Goal: Task Accomplishment & Management: Use online tool/utility

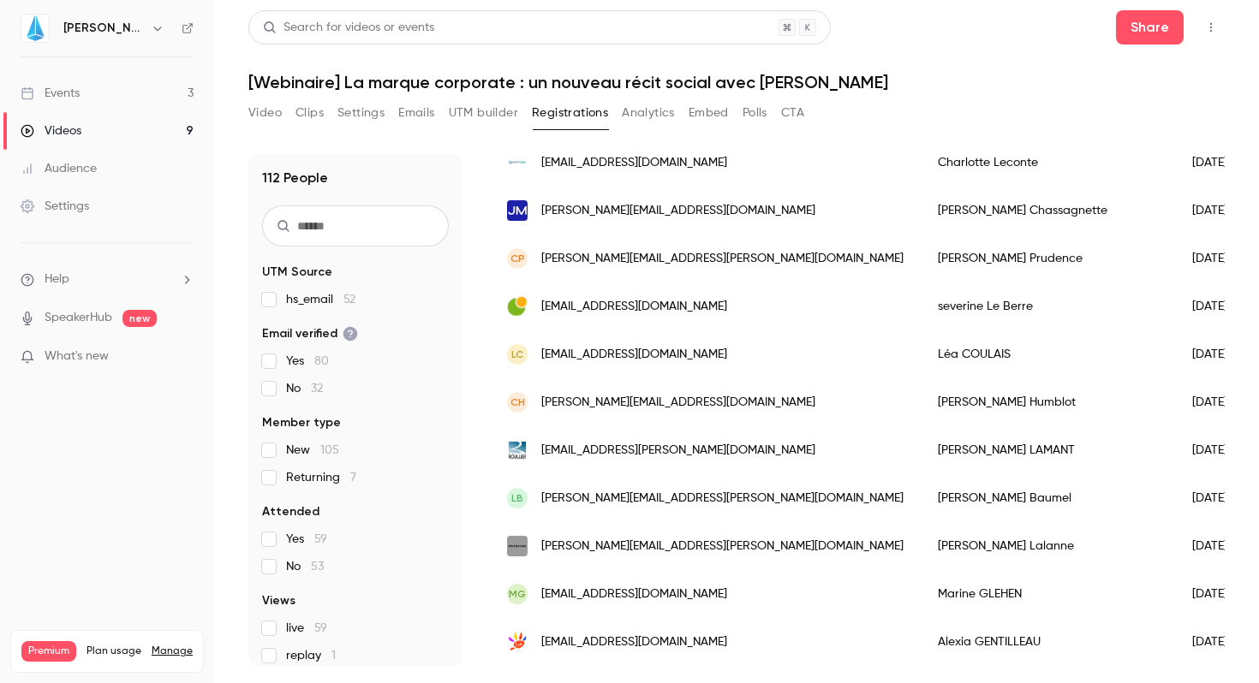
scroll to position [2062, 0]
click at [91, 95] on link "Events 3" at bounding box center [107, 94] width 214 height 38
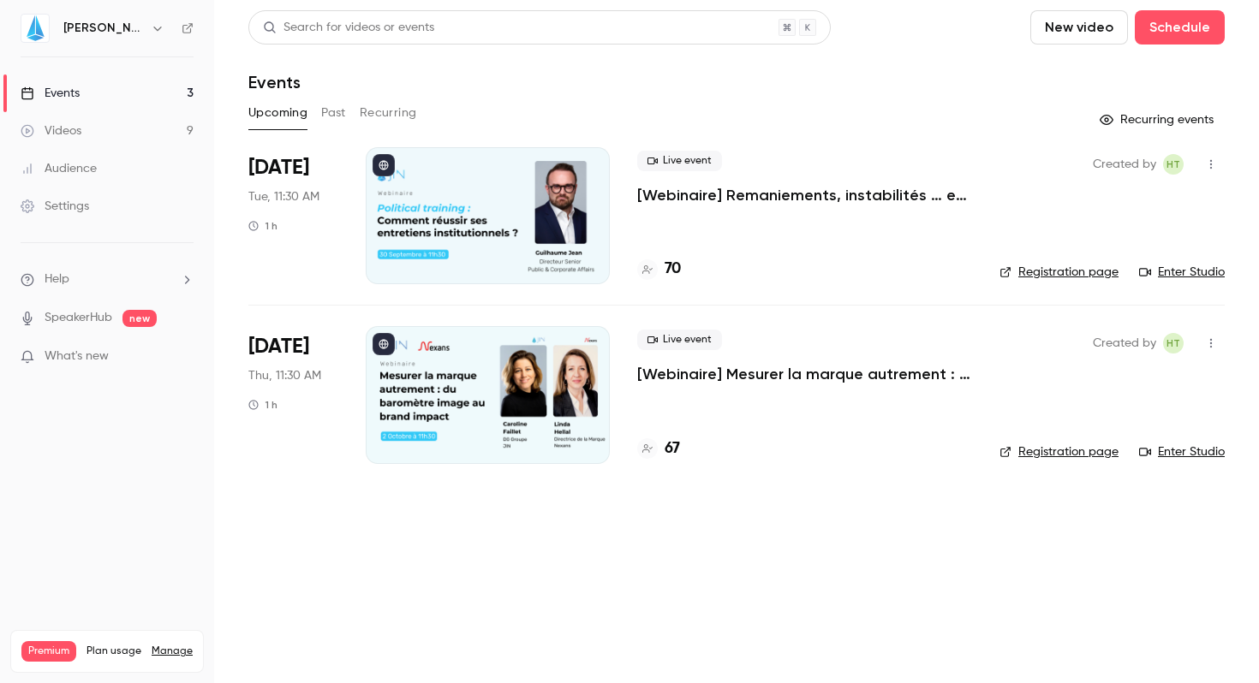
click at [66, 140] on link "Videos 9" at bounding box center [107, 131] width 214 height 38
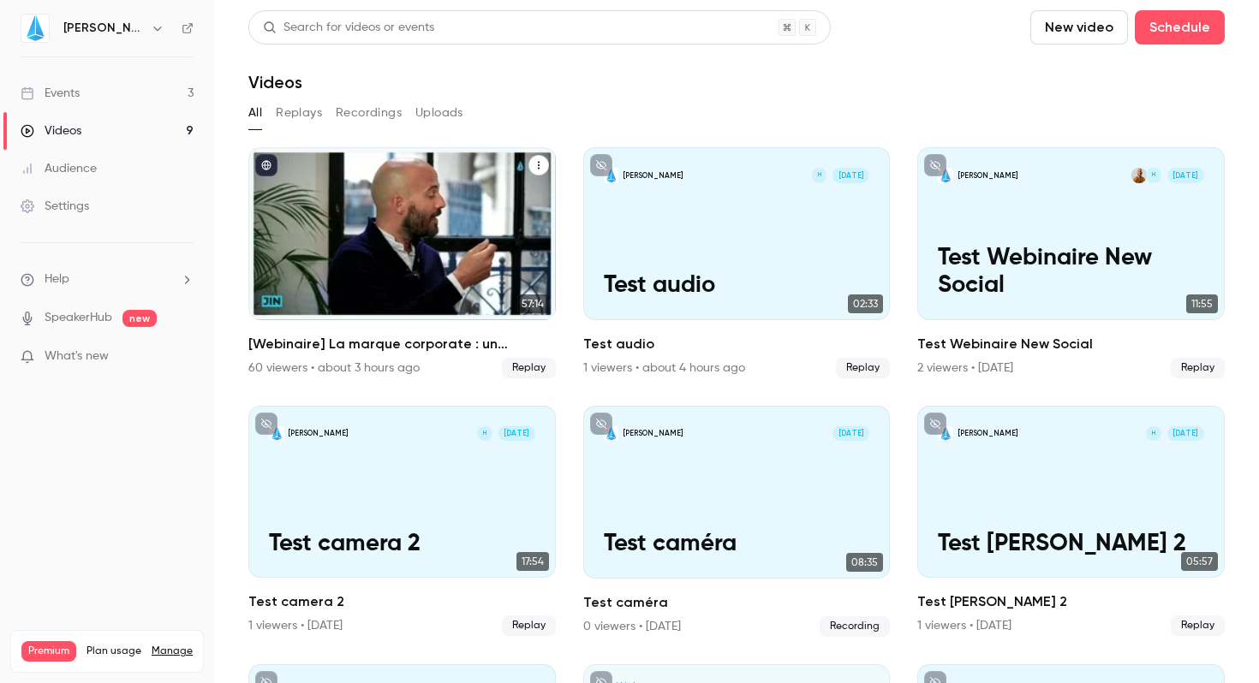
click at [301, 343] on h2 "[Webinaire] La marque corporate : un nouveau récit social avec Accor" at bounding box center [401, 344] width 307 height 21
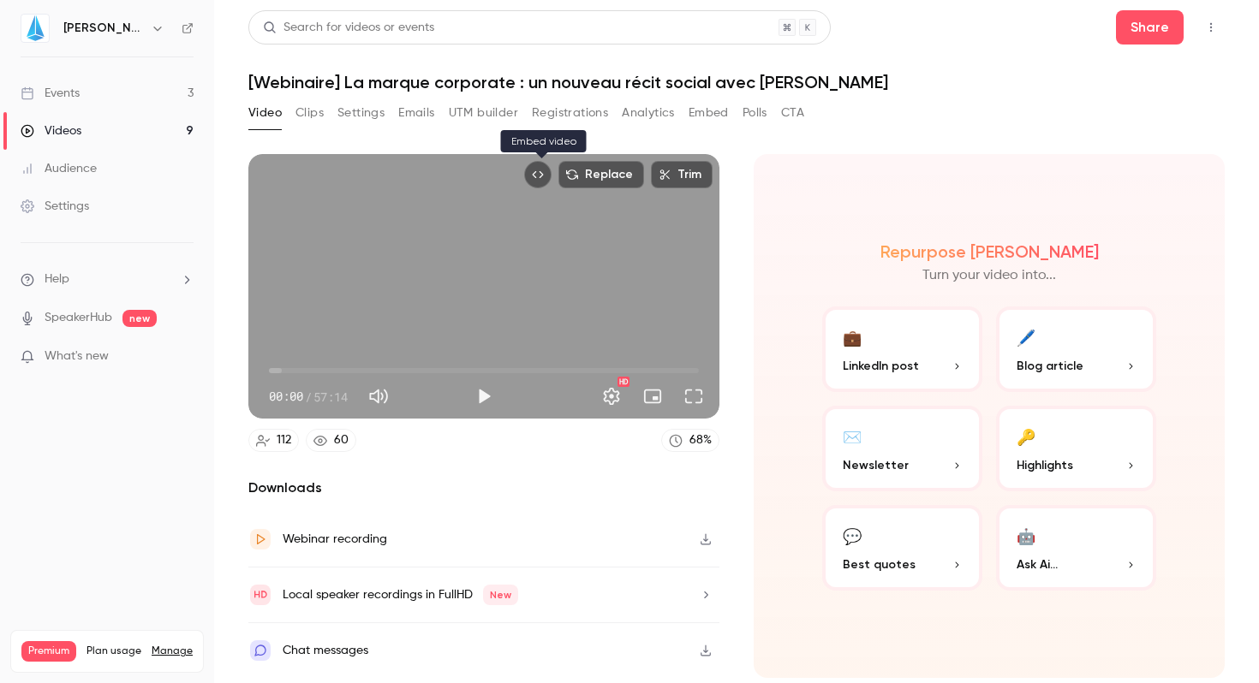
click at [539, 179] on icon "Embed video" at bounding box center [538, 175] width 12 height 12
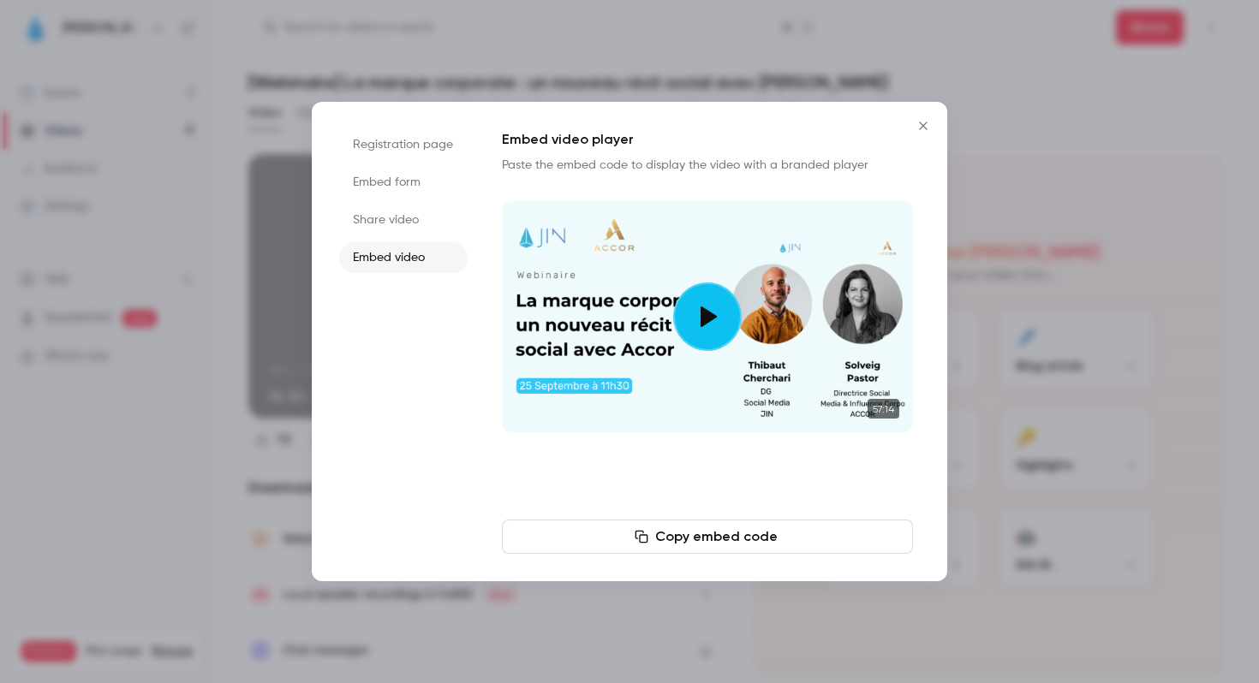
click at [924, 126] on icon "Close" at bounding box center [923, 126] width 21 height 14
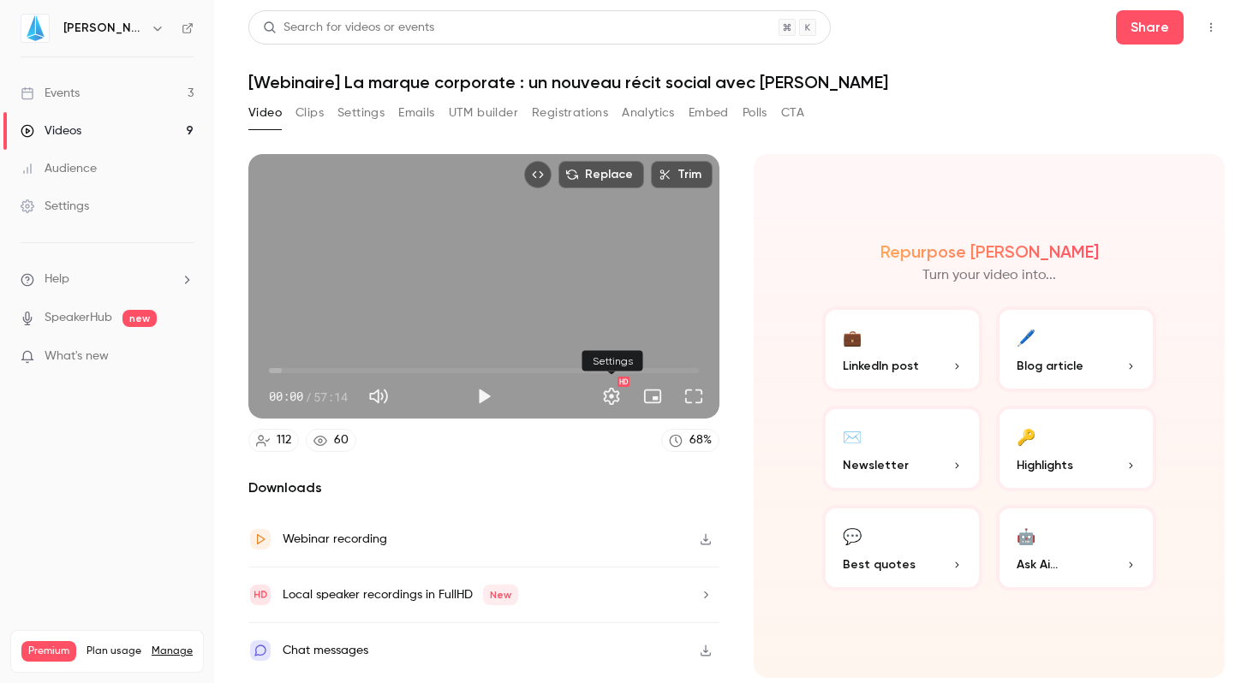
click at [604, 396] on button "Settings" at bounding box center [611, 396] width 34 height 34
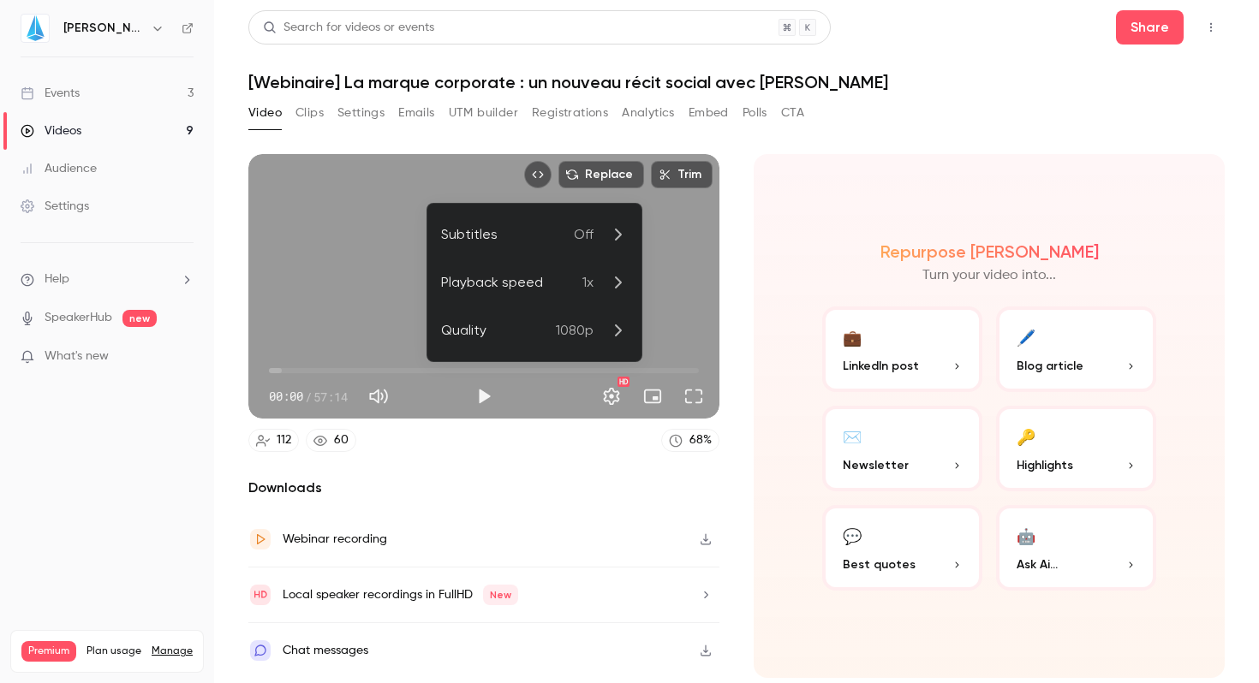
click at [614, 330] on icon at bounding box center [617, 330] width 21 height 21
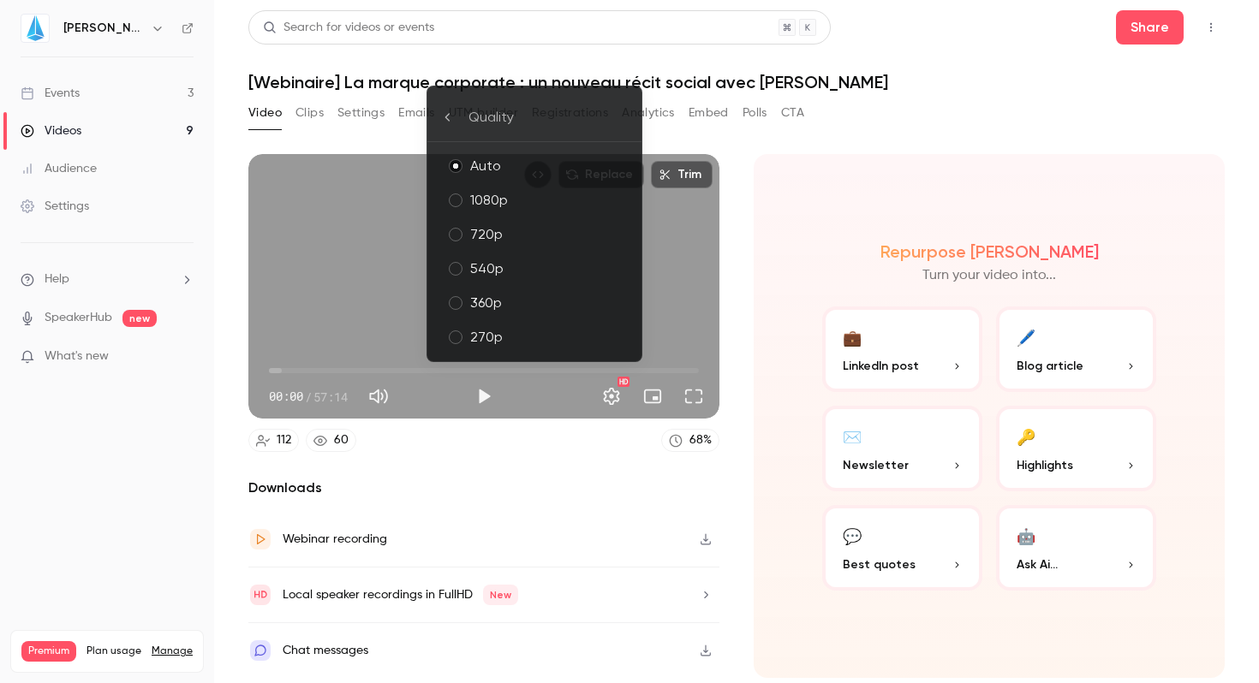
click at [926, 204] on div at bounding box center [629, 341] width 1259 height 683
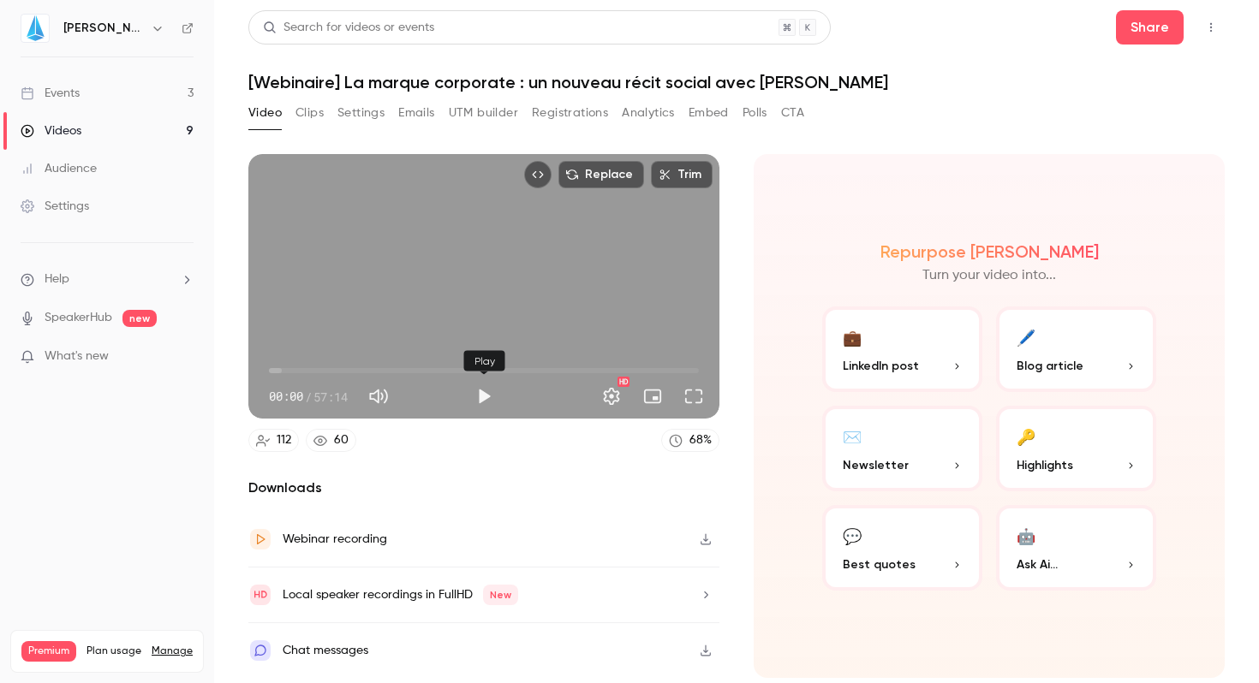
click at [483, 403] on button "Play" at bounding box center [484, 396] width 34 height 34
drag, startPoint x: 271, startPoint y: 371, endPoint x: 283, endPoint y: 375, distance: 11.9
click at [283, 373] on span "01:42" at bounding box center [281, 370] width 5 height 5
drag, startPoint x: 279, startPoint y: 371, endPoint x: 289, endPoint y: 368, distance: 10.6
click at [291, 369] on span "02:58" at bounding box center [291, 370] width 5 height 5
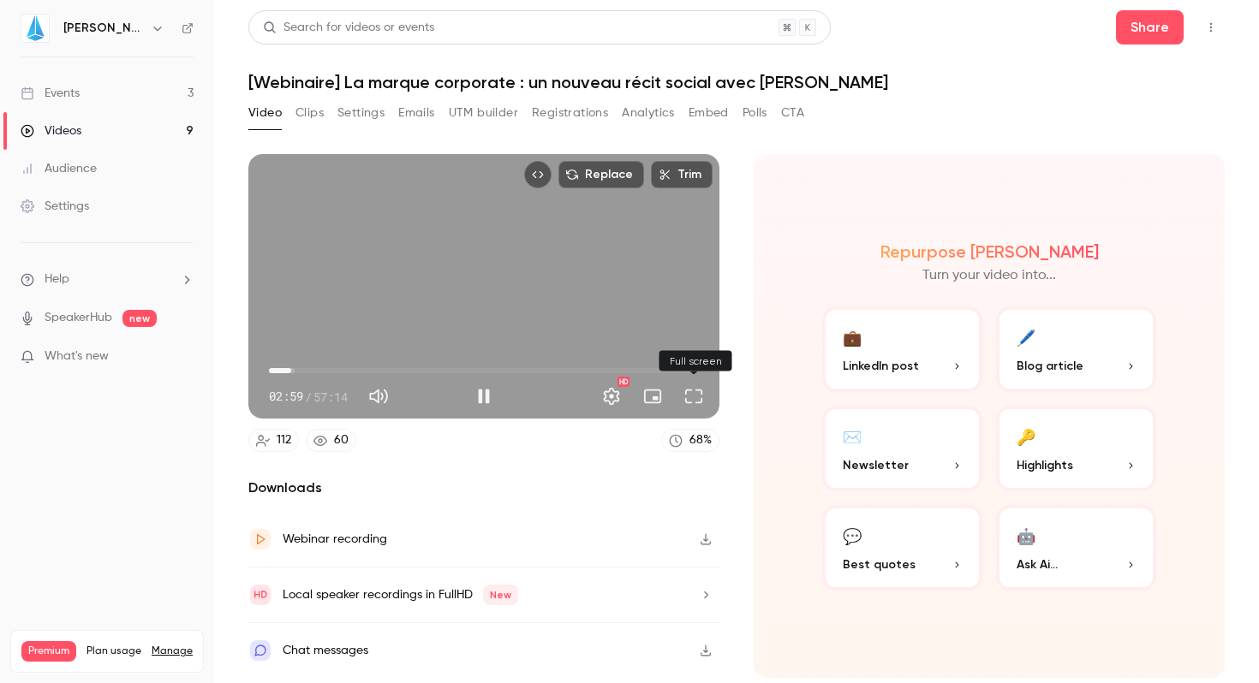
click at [693, 397] on button "Full screen" at bounding box center [694, 396] width 34 height 34
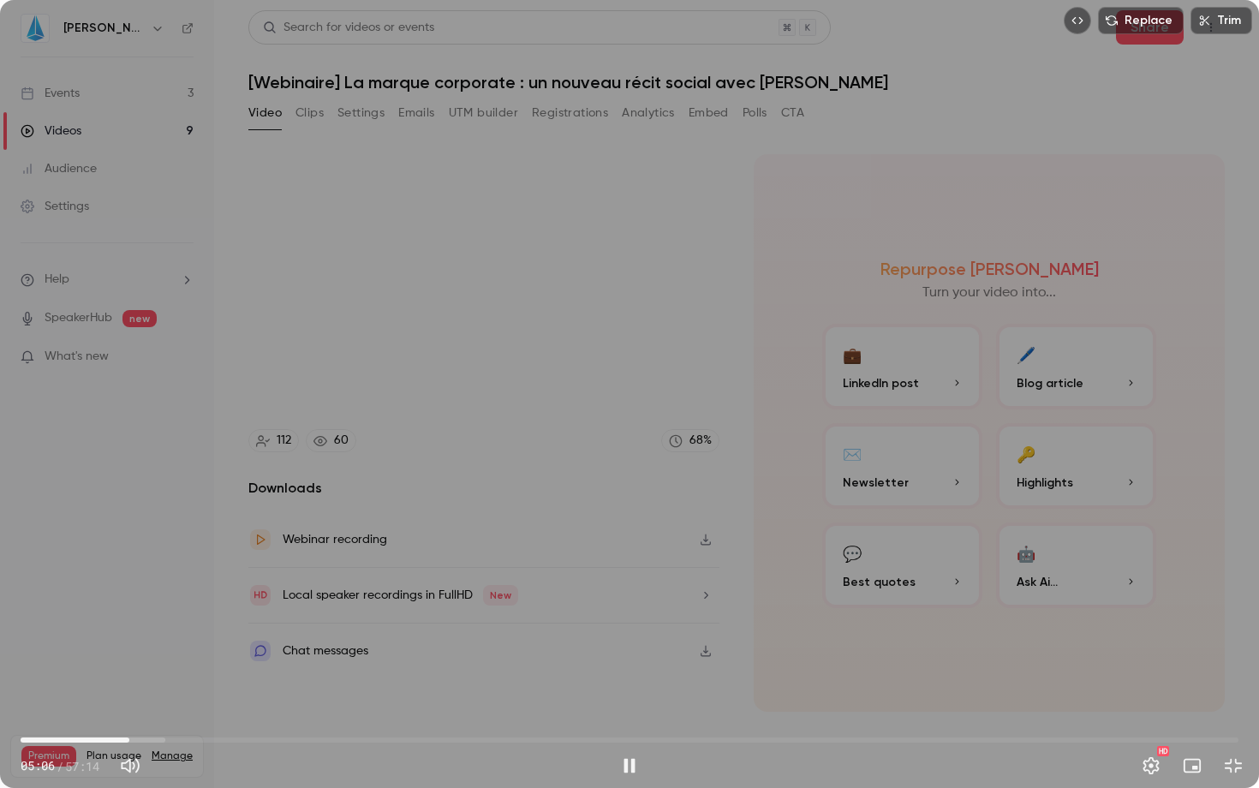
click at [618, 683] on button "Pause" at bounding box center [629, 765] width 34 height 34
type input "*****"
click at [1235, 683] on button "Exit full screen" at bounding box center [1233, 765] width 34 height 34
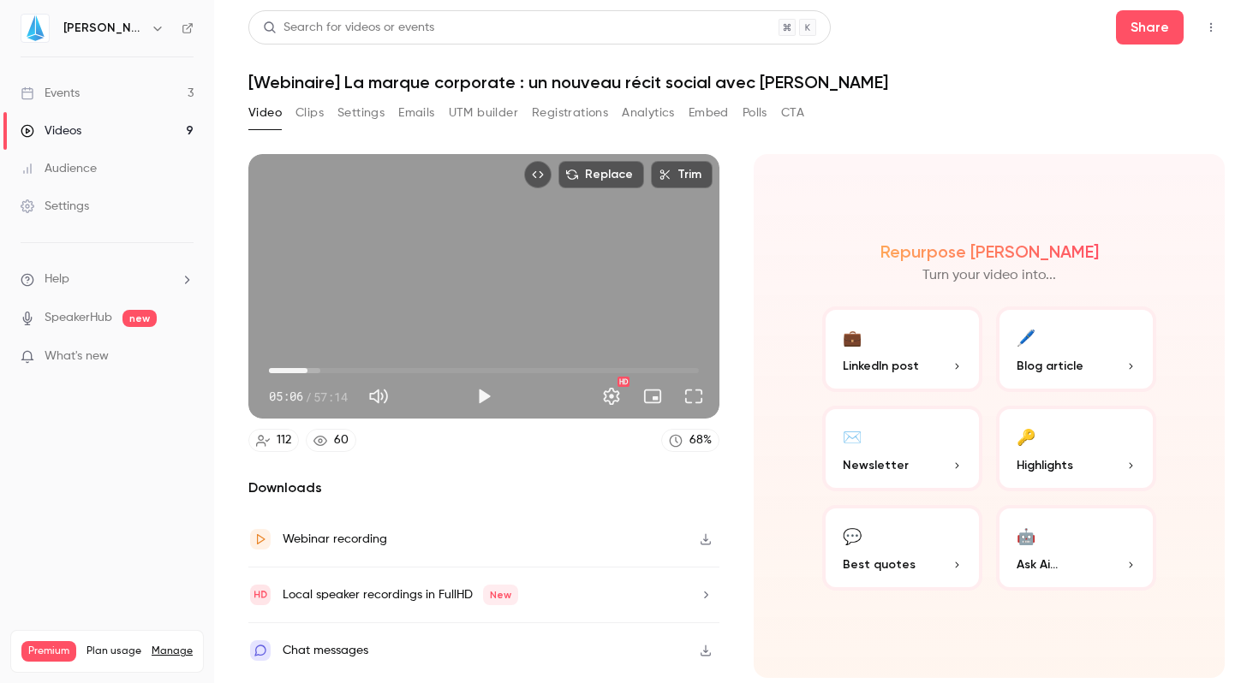
click at [698, 644] on button "button" at bounding box center [705, 650] width 27 height 27
click at [869, 354] on button "💼 LinkedIn post" at bounding box center [902, 350] width 160 height 86
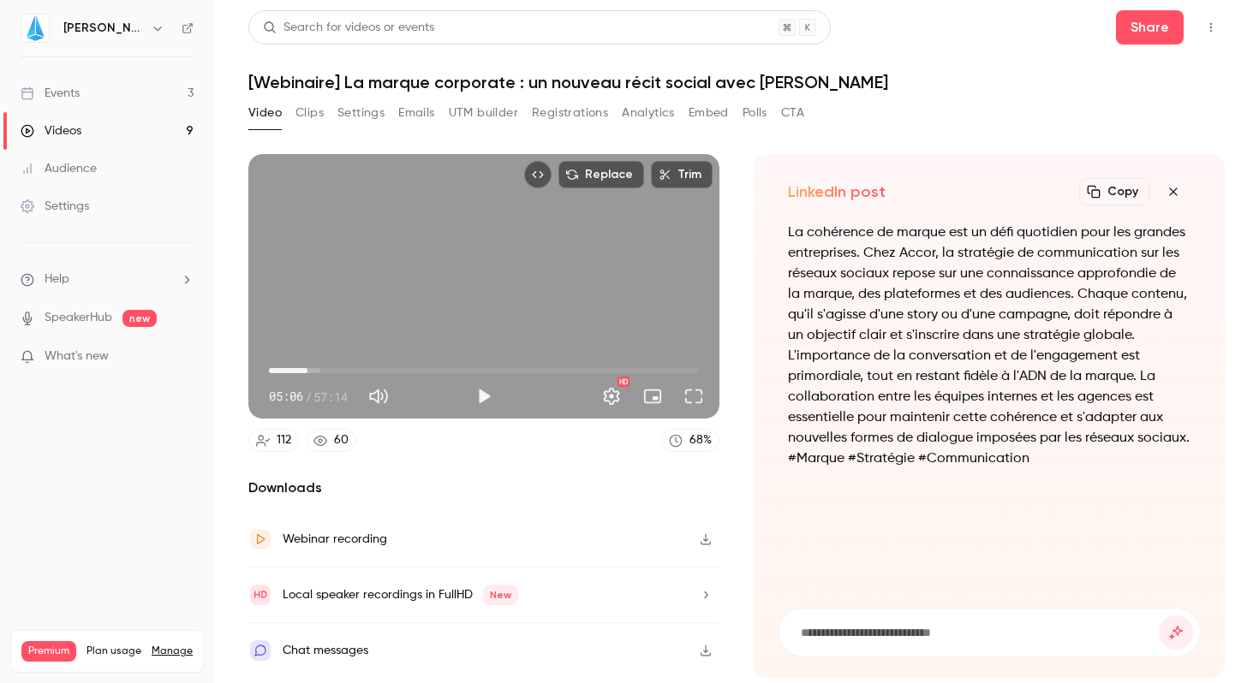
click at [1171, 191] on icon "button" at bounding box center [1173, 192] width 8 height 8
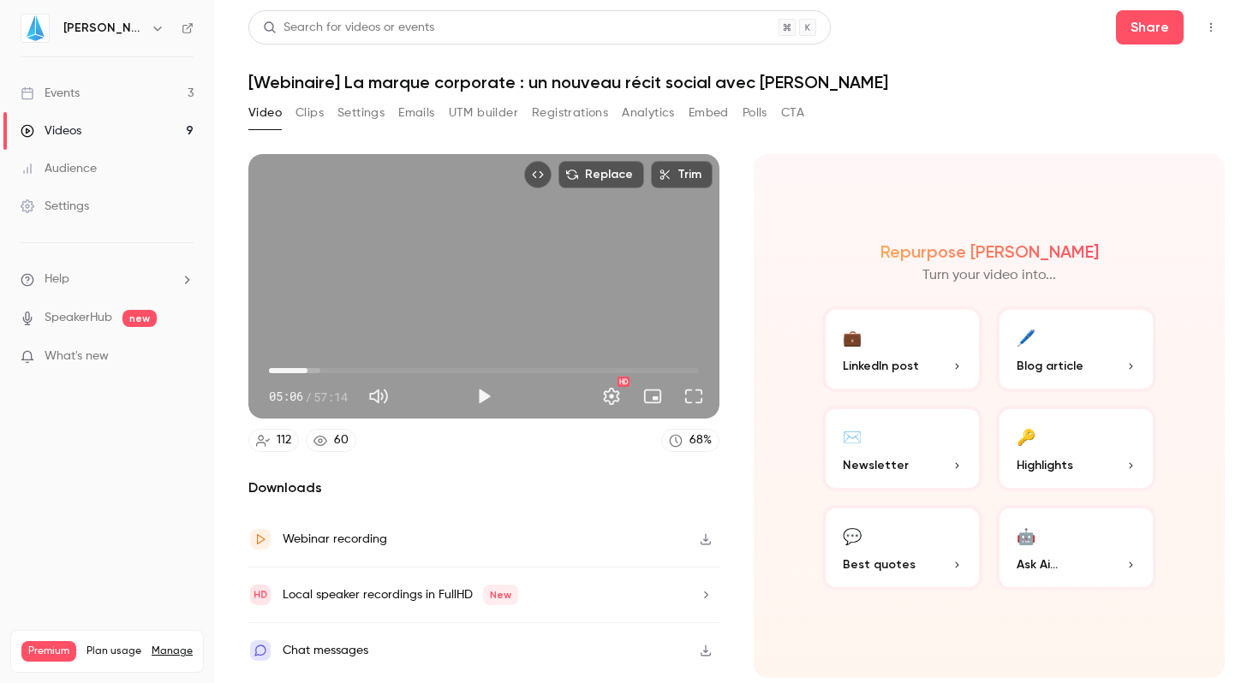
click at [893, 223] on div "Repurpose Ai Turn your video into... 💼 LinkedIn post 🖊️ Blog article ✉️ Newslet…" at bounding box center [989, 416] width 471 height 524
click at [306, 116] on button "Clips" at bounding box center [309, 112] width 28 height 27
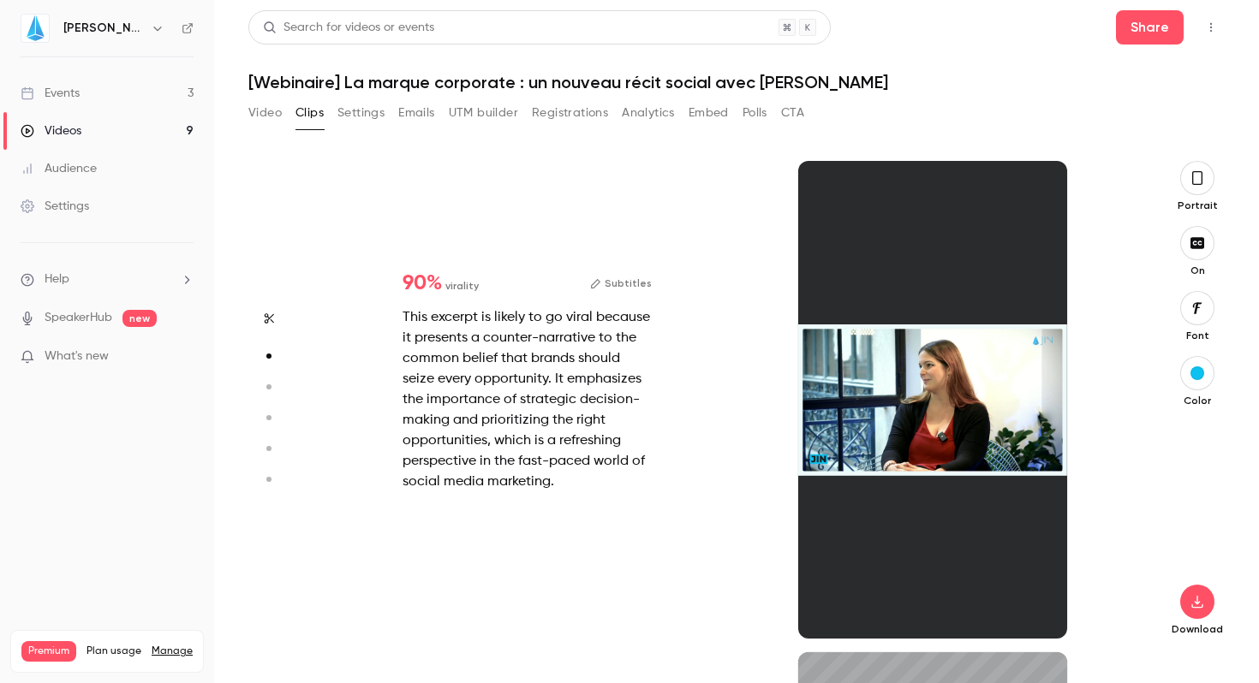
scroll to position [492, 0]
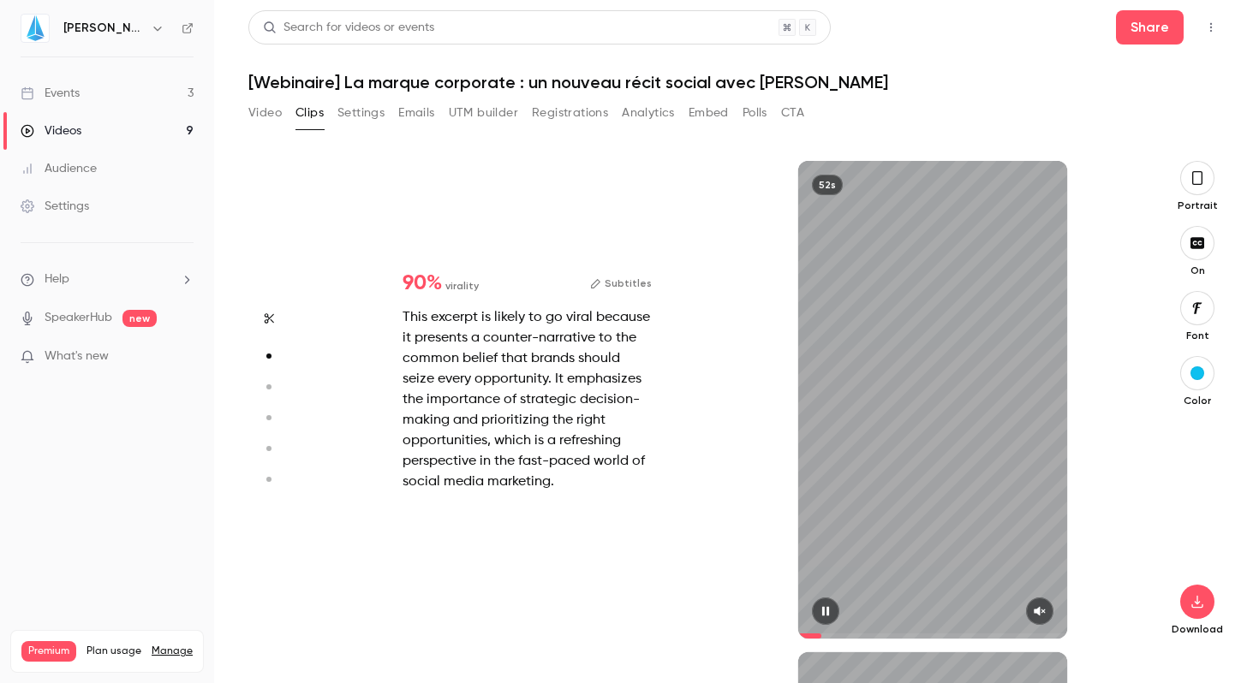
click at [1038, 612] on icon "button" at bounding box center [1039, 611] width 11 height 9
click at [601, 287] on icon "button" at bounding box center [595, 283] width 11 height 11
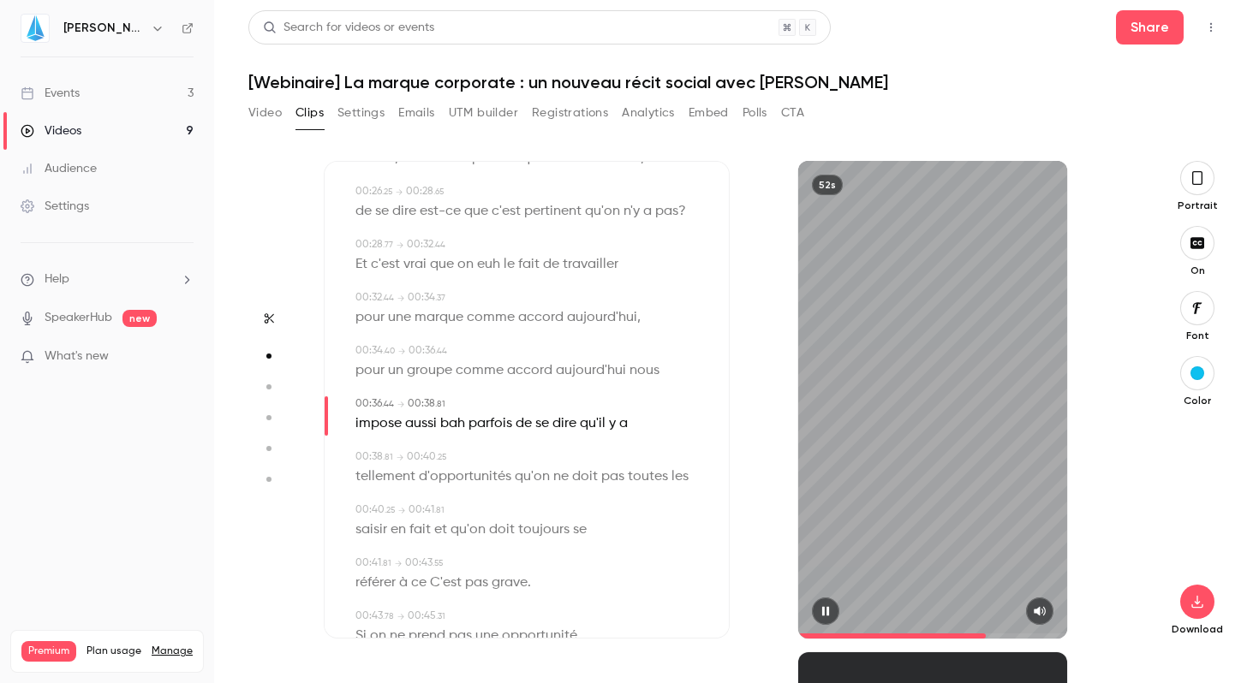
scroll to position [1213, 0]
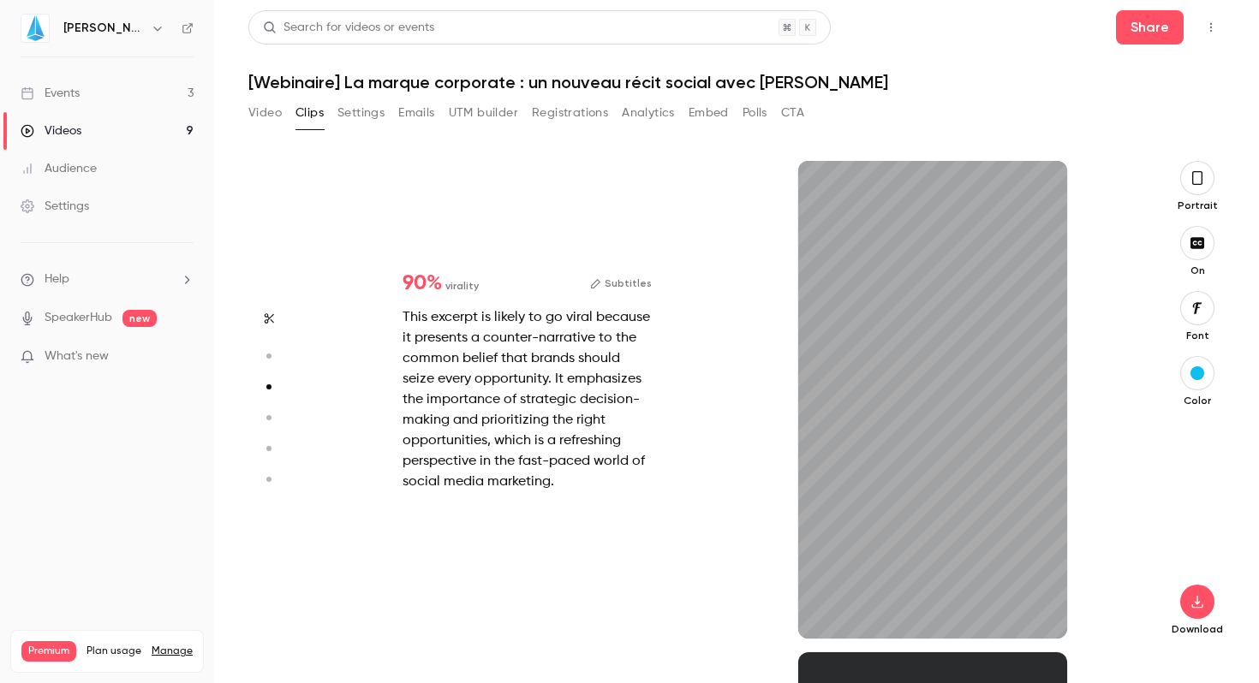
type input "*"
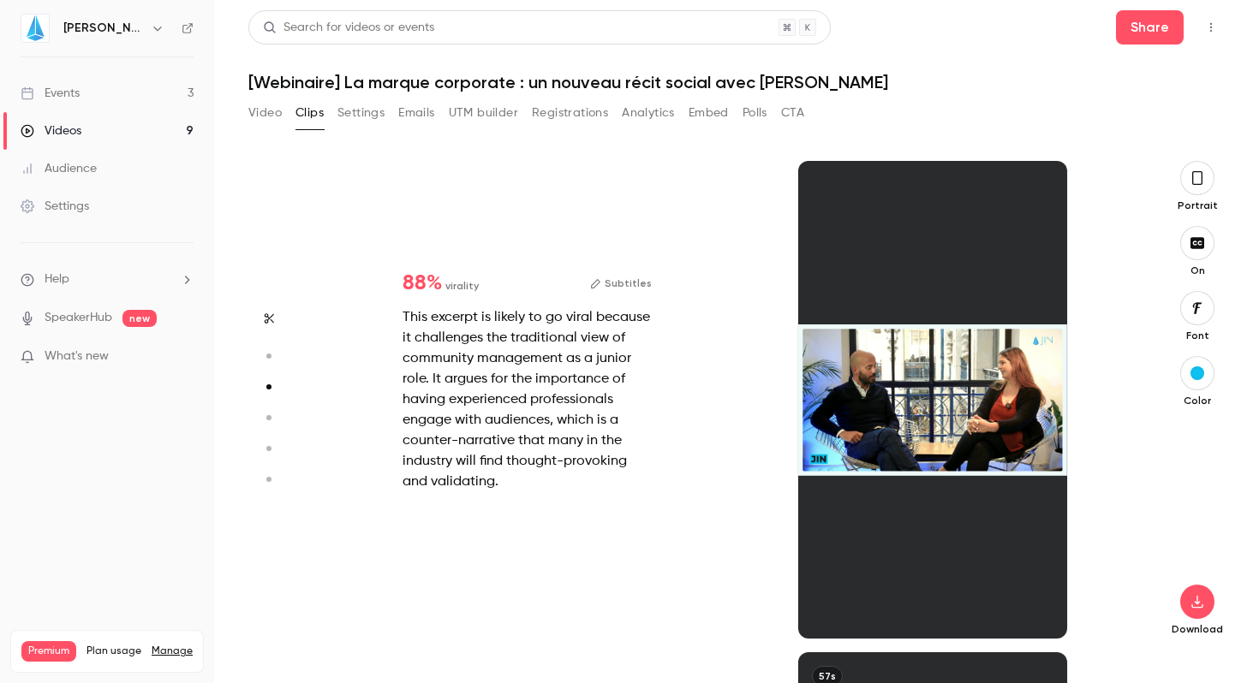
scroll to position [0, 0]
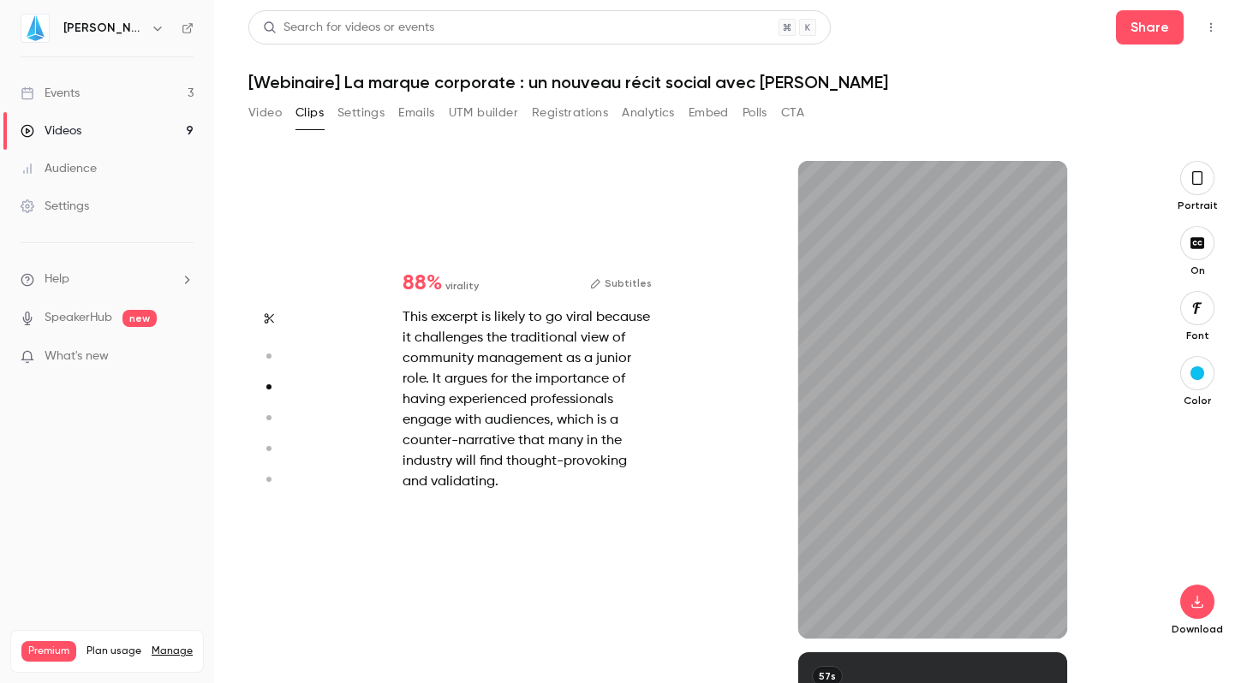
type input "*"
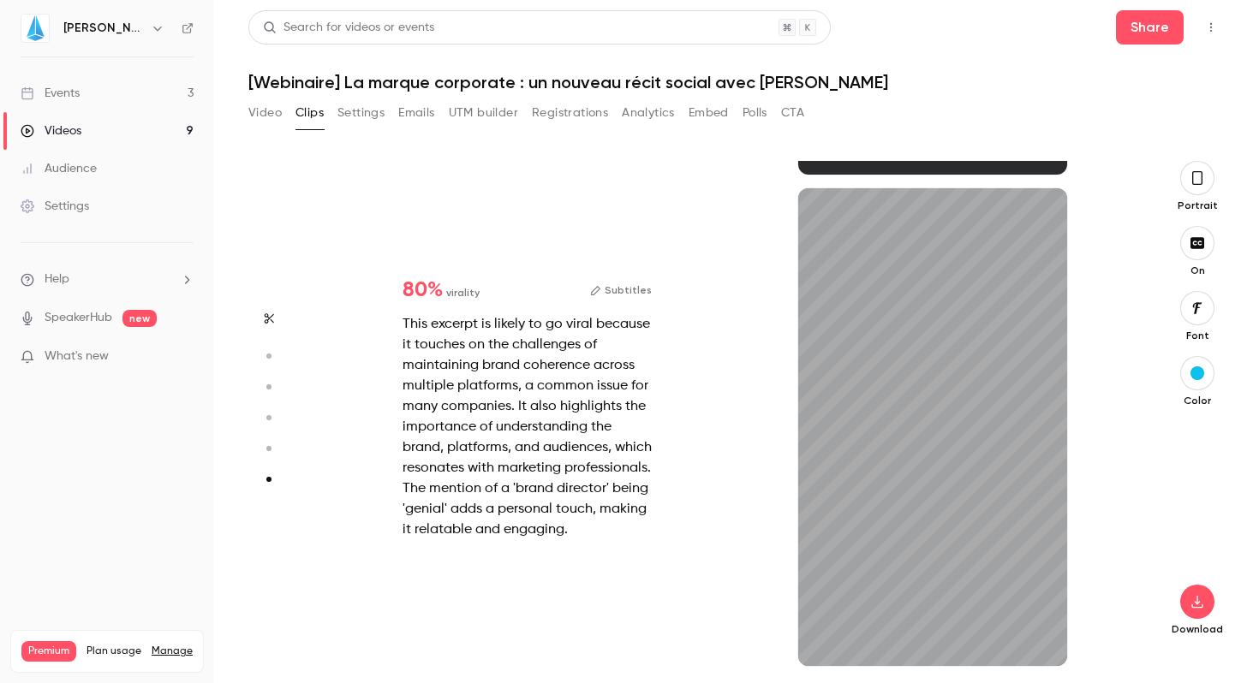
scroll to position [2430, 0]
type input "*"
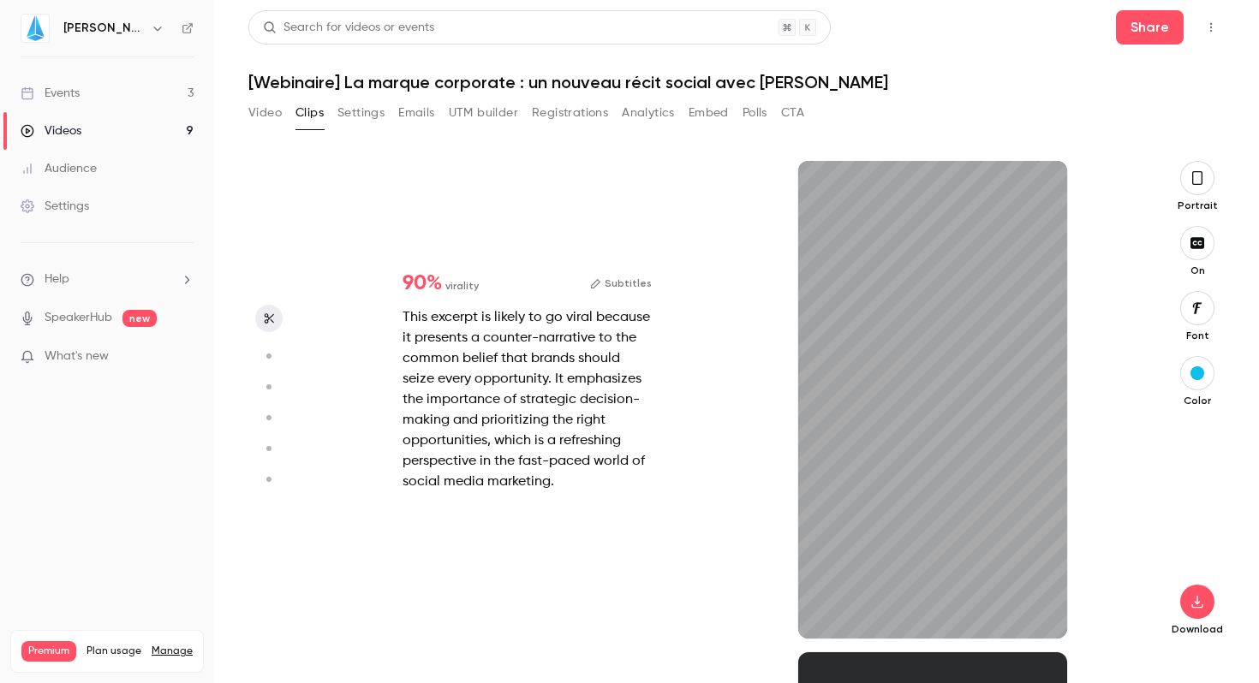
type input "*"
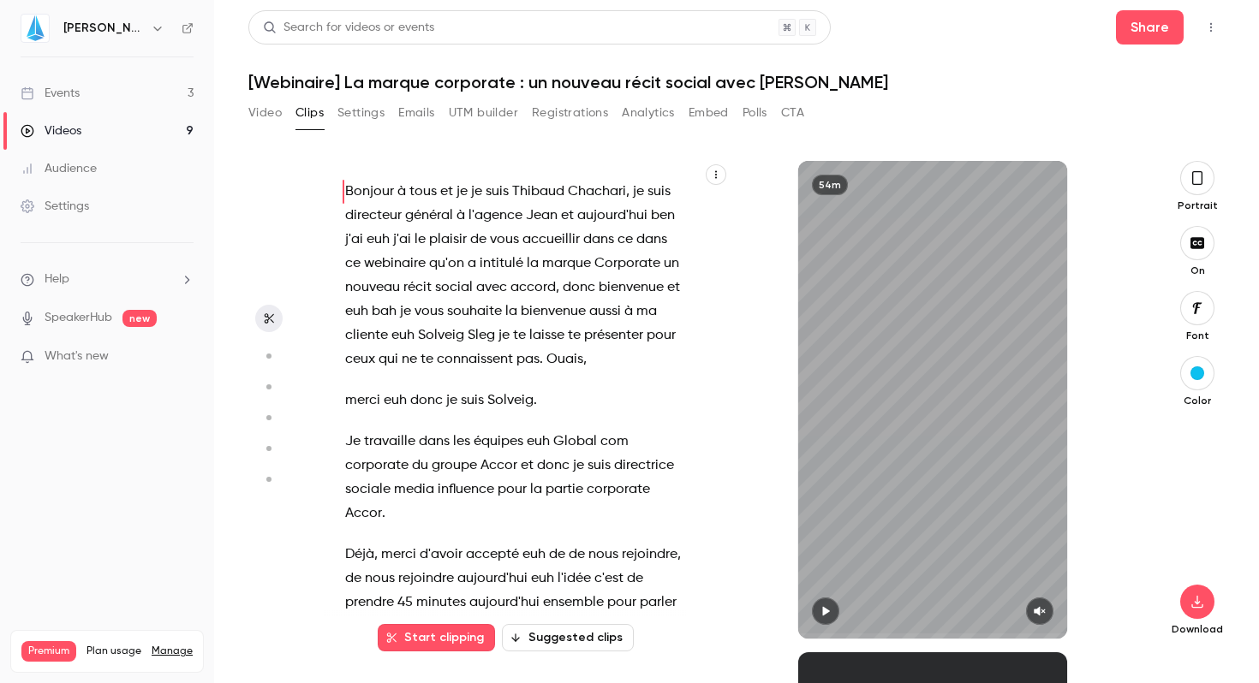
scroll to position [0, 0]
click at [261, 116] on button "Video" at bounding box center [264, 112] width 33 height 27
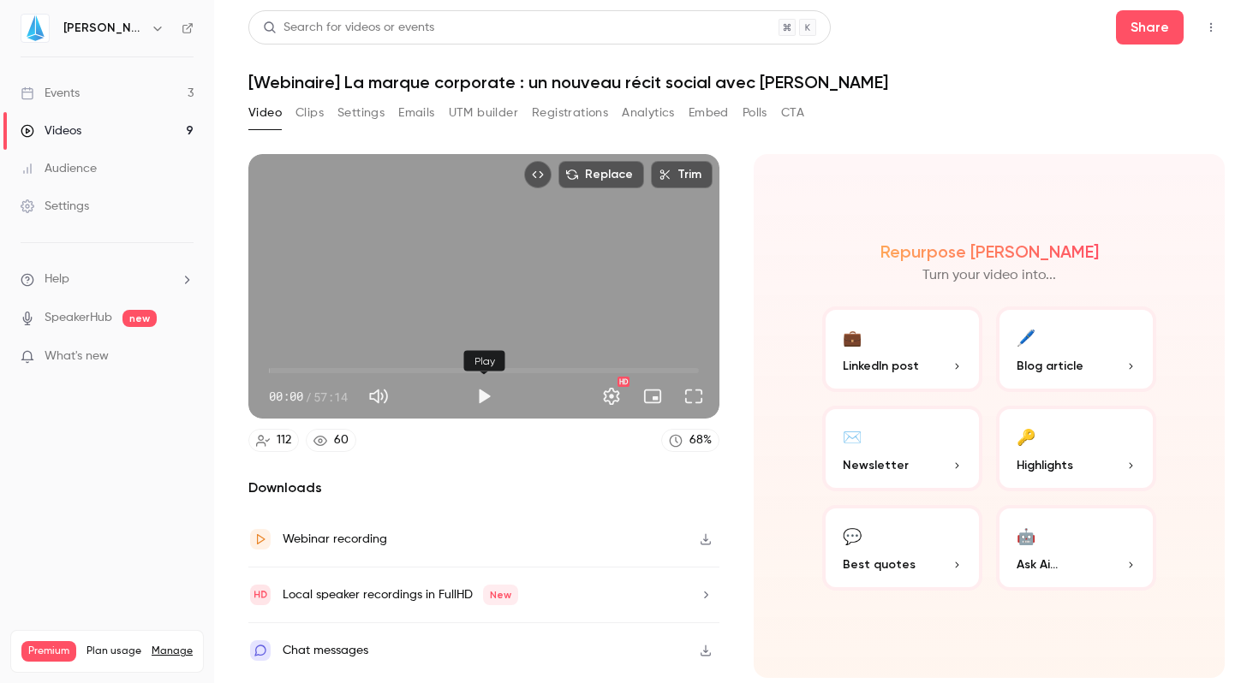
click at [488, 396] on button "Play" at bounding box center [484, 396] width 34 height 34
drag, startPoint x: 268, startPoint y: 371, endPoint x: 319, endPoint y: 367, distance: 51.5
click at [319, 368] on span "06:36" at bounding box center [318, 370] width 5 height 5
click at [686, 396] on button "Full screen" at bounding box center [694, 396] width 34 height 34
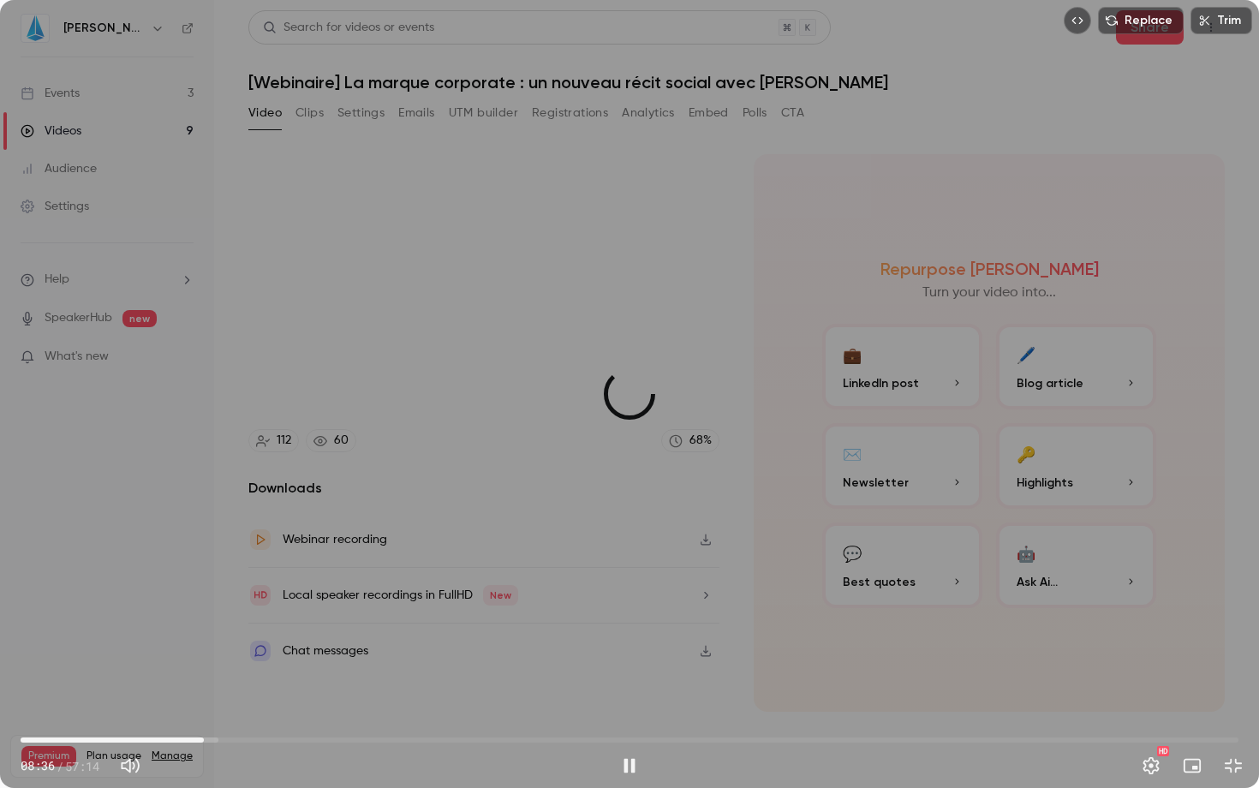
drag, startPoint x: 176, startPoint y: 739, endPoint x: 204, endPoint y: 742, distance: 28.5
click at [204, 683] on span "08:36" at bounding box center [203, 739] width 5 height 5
click at [207, 683] on span "08:46" at bounding box center [207, 739] width 5 height 5
click at [626, 683] on button "Pause" at bounding box center [629, 765] width 34 height 34
type input "***"
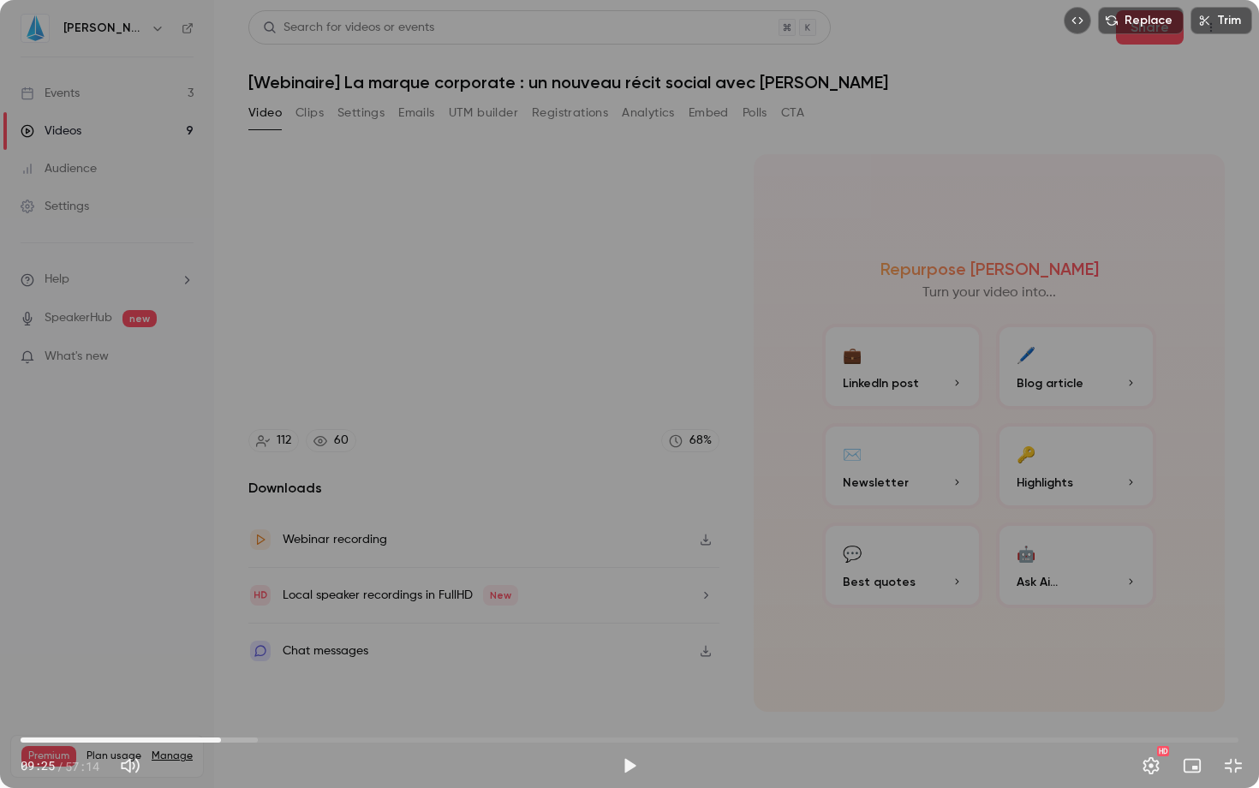
click at [1073, 16] on button "Embed video" at bounding box center [1077, 20] width 27 height 27
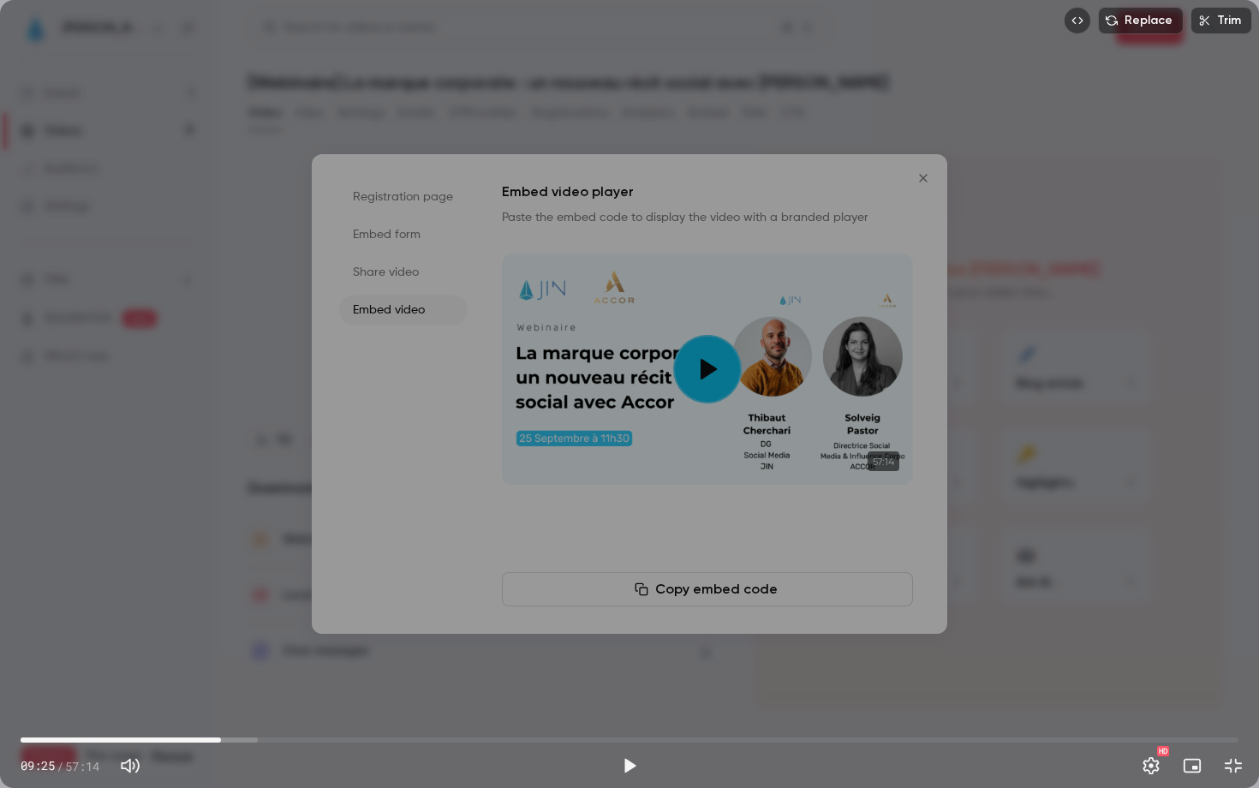
click at [1083, 28] on button "Embed video" at bounding box center [1077, 20] width 27 height 27
click at [1083, 19] on icon "Embed video" at bounding box center [1077, 21] width 12 height 12
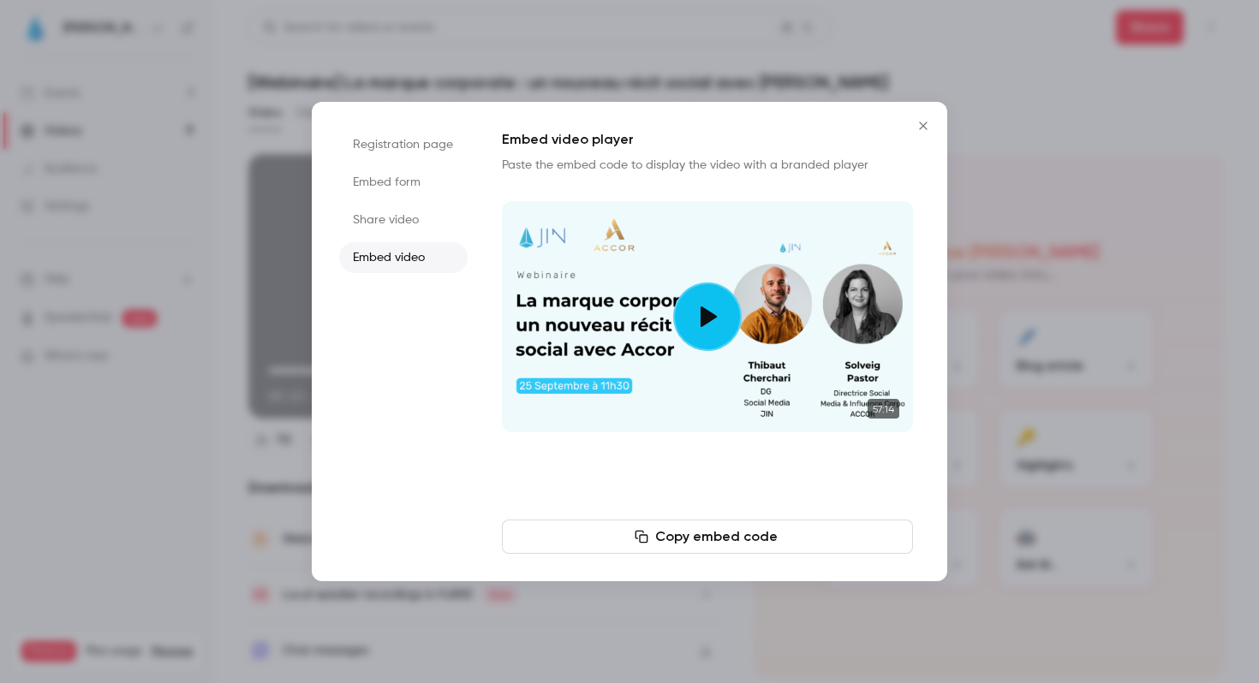
click at [922, 128] on icon "Close" at bounding box center [923, 126] width 21 height 14
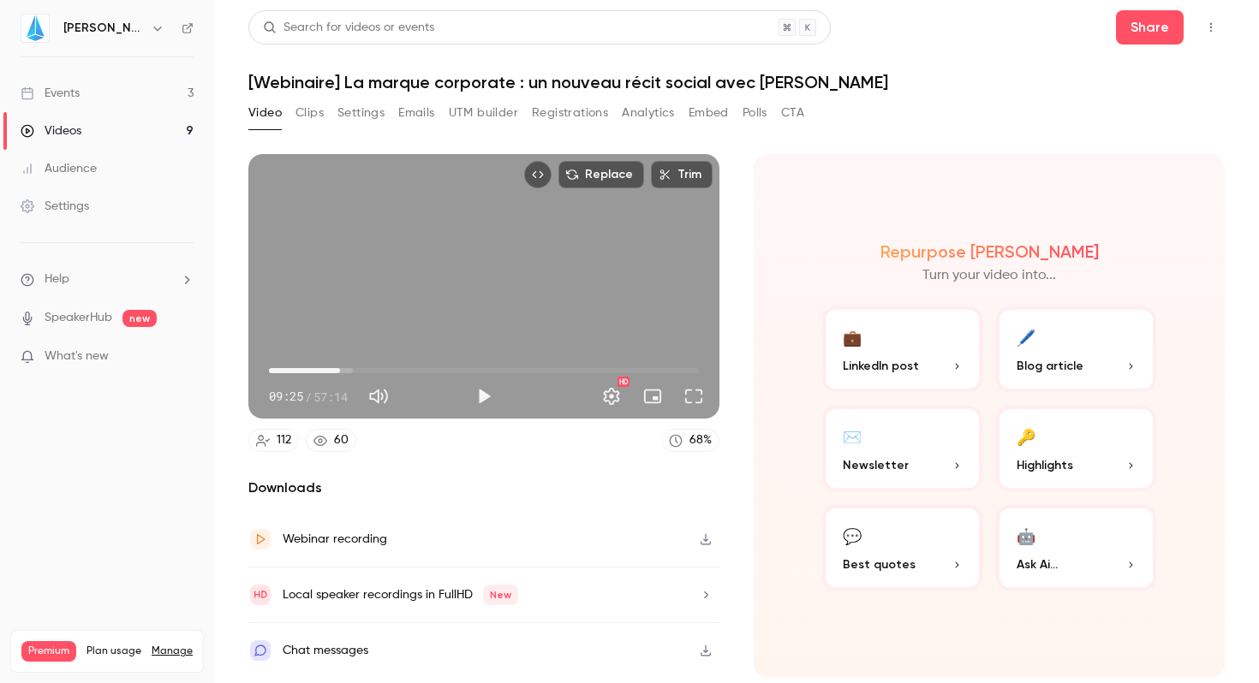
click at [982, 185] on div "Repurpose Ai Turn your video into... 💼 LinkedIn post 🖊️ Blog article ✉️ Newslet…" at bounding box center [989, 416] width 471 height 524
click at [686, 450] on link "68 %" at bounding box center [690, 440] width 58 height 23
click at [686, 437] on link "68 %" at bounding box center [690, 440] width 58 height 23
click at [46, 105] on link "Events 3" at bounding box center [107, 94] width 214 height 38
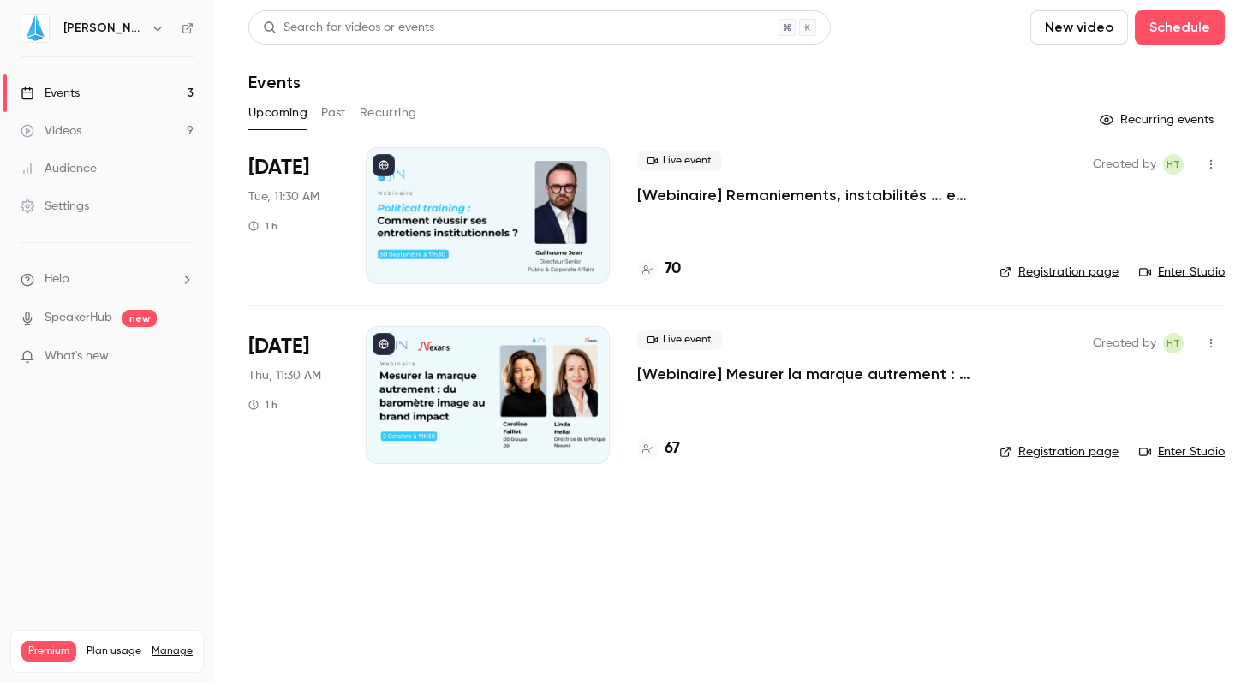
click at [170, 88] on link "Events 3" at bounding box center [107, 94] width 214 height 38
click at [329, 116] on button "Past" at bounding box center [333, 112] width 25 height 27
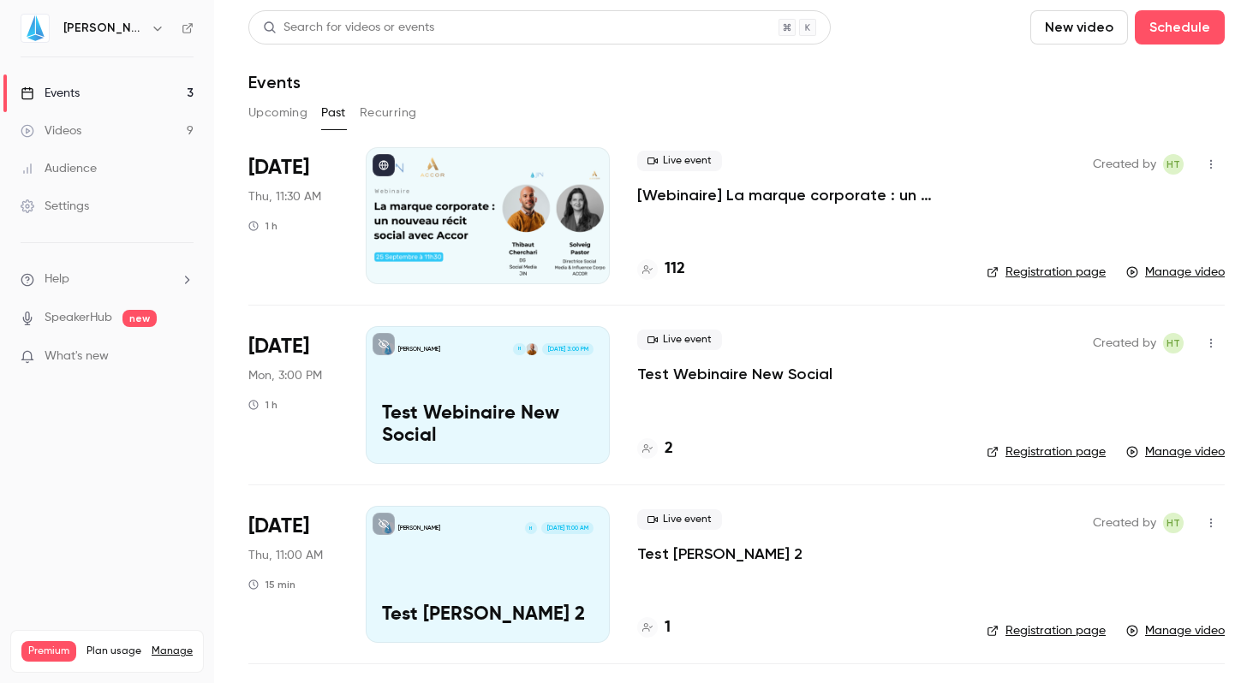
click at [1204, 340] on icon "button" at bounding box center [1211, 343] width 14 height 12
click at [1078, 525] on div "Delete" at bounding box center [1132, 520] width 130 height 17
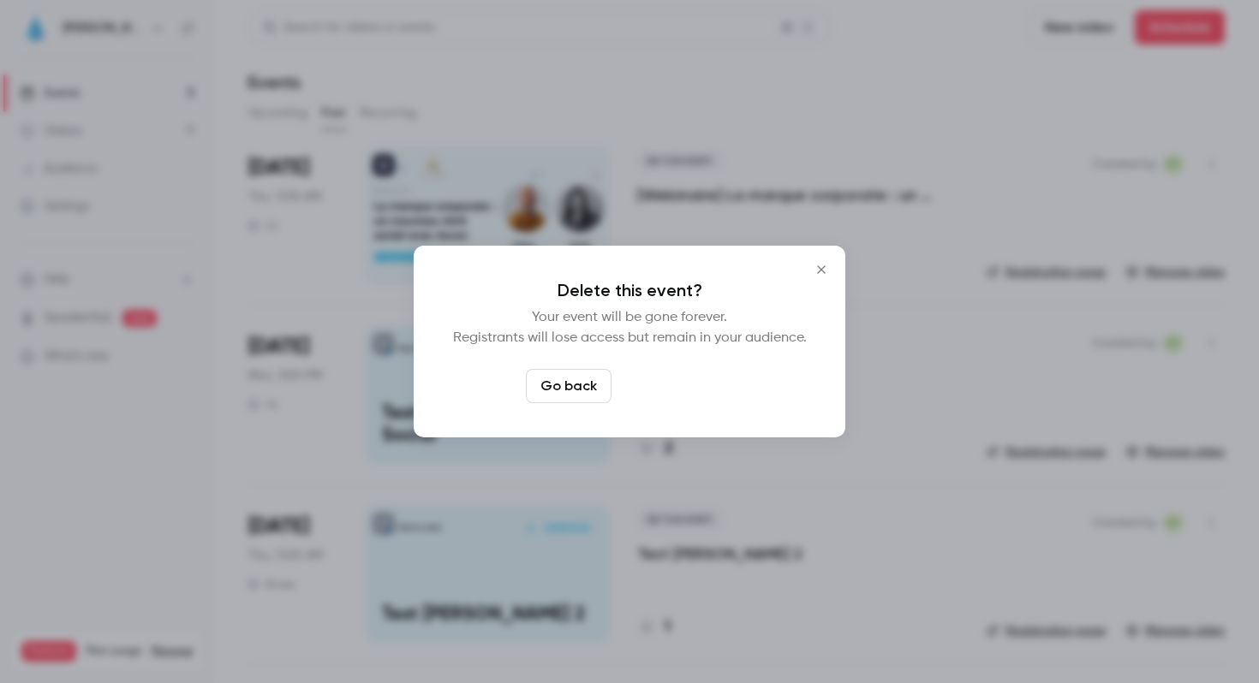
click at [710, 381] on button "Delete event" at bounding box center [675, 386] width 115 height 34
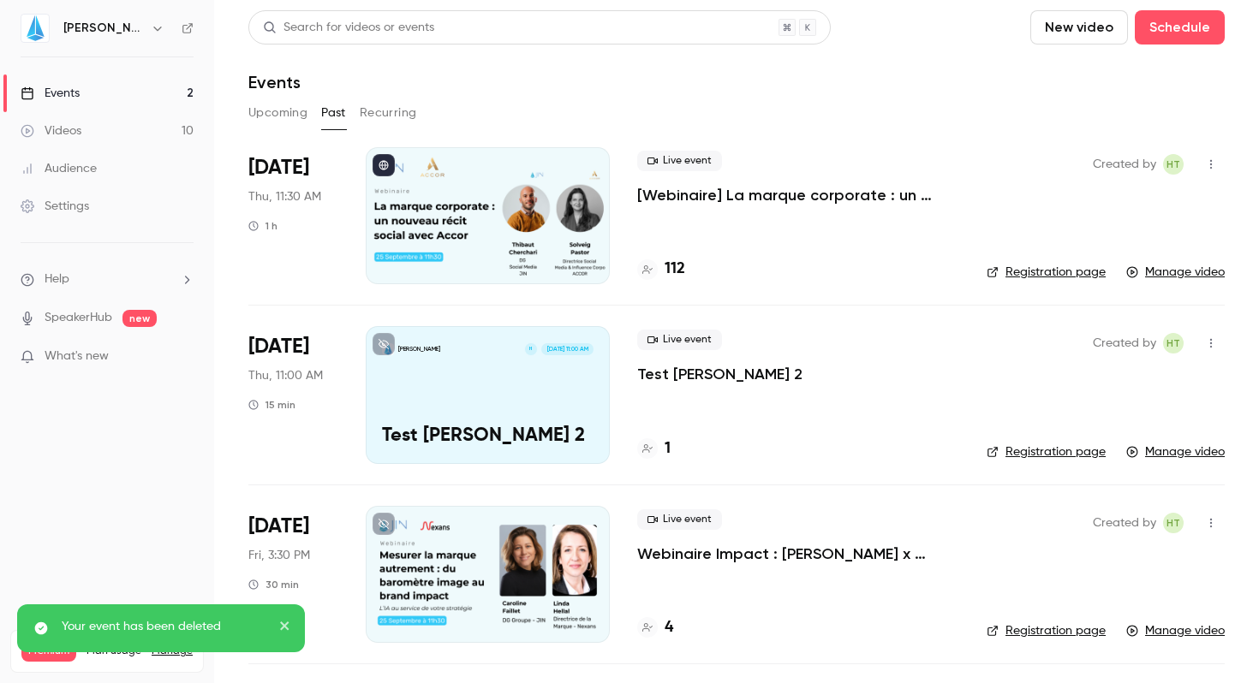
click at [1204, 339] on icon "button" at bounding box center [1211, 343] width 14 height 12
click at [1078, 516] on div "Delete" at bounding box center [1132, 520] width 130 height 17
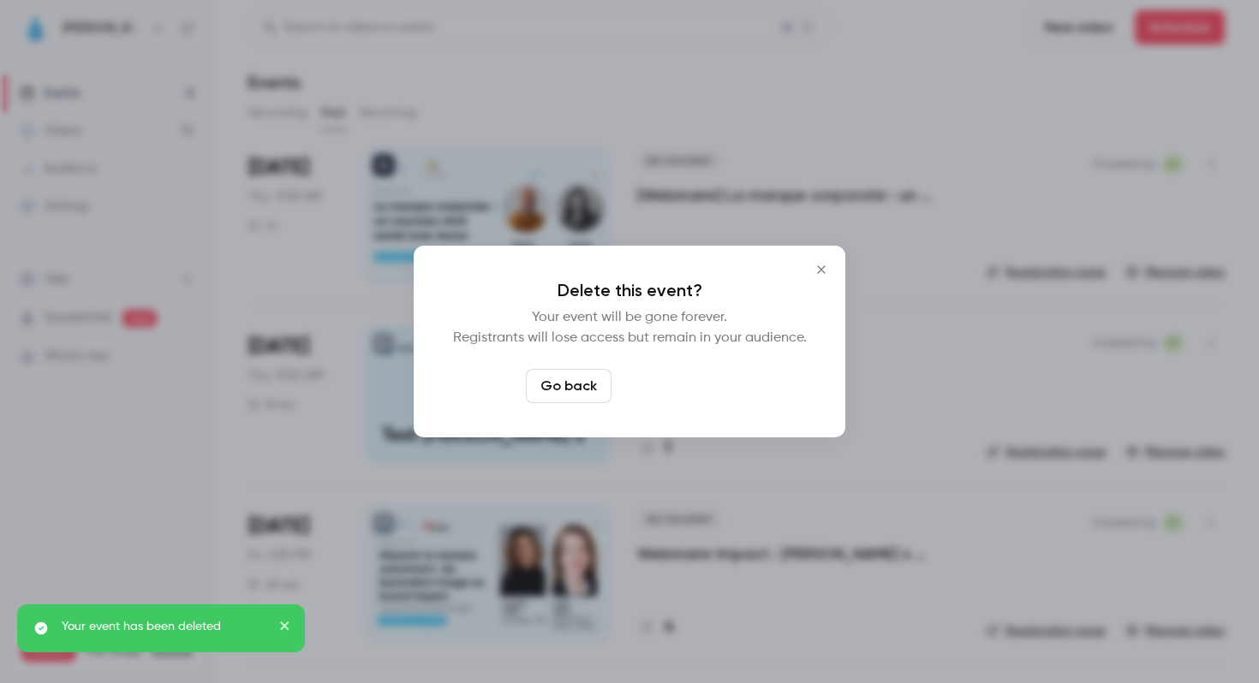
click at [674, 390] on button "Delete event" at bounding box center [675, 386] width 115 height 34
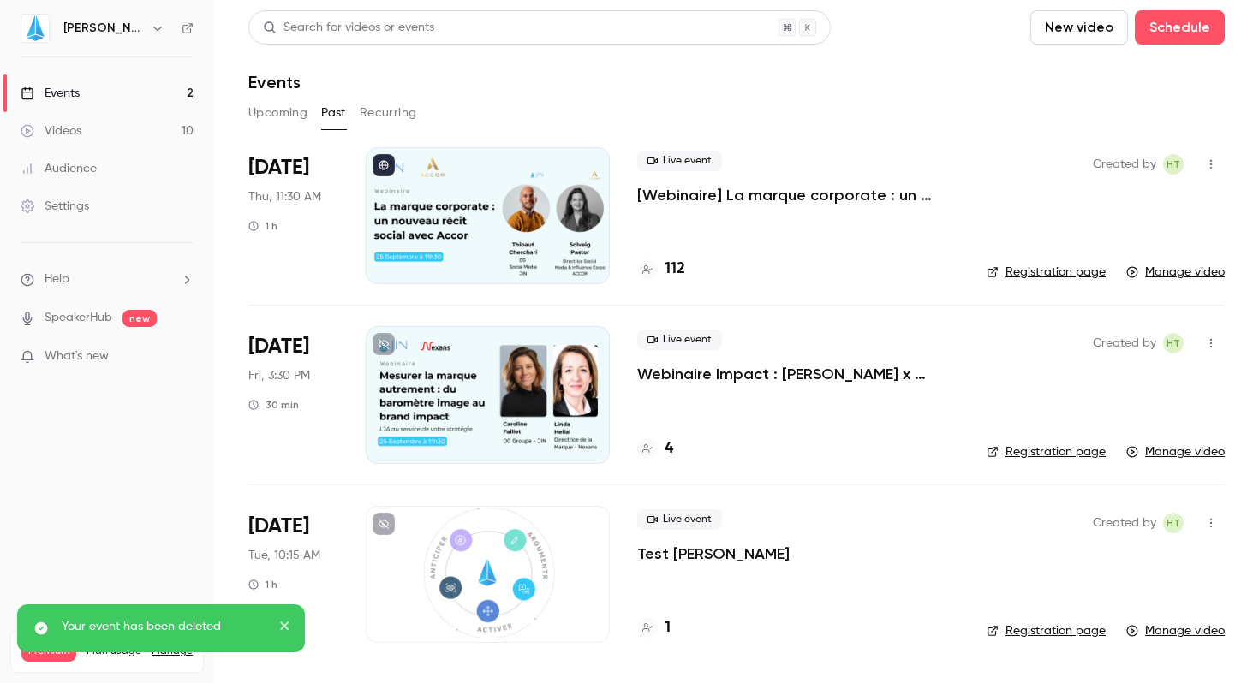
click at [1212, 527] on icon "button" at bounding box center [1211, 523] width 14 height 12
click at [1079, 653] on div at bounding box center [1065, 654] width 27 height 14
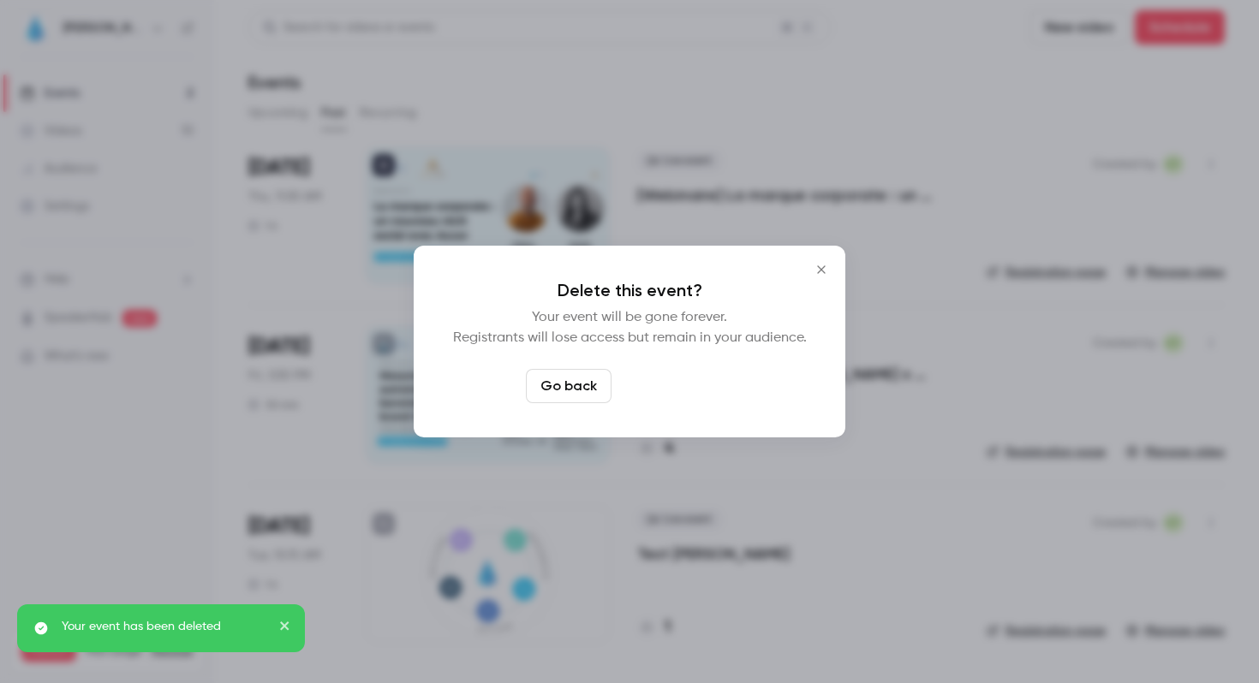
click at [695, 388] on button "Delete event" at bounding box center [675, 386] width 115 height 34
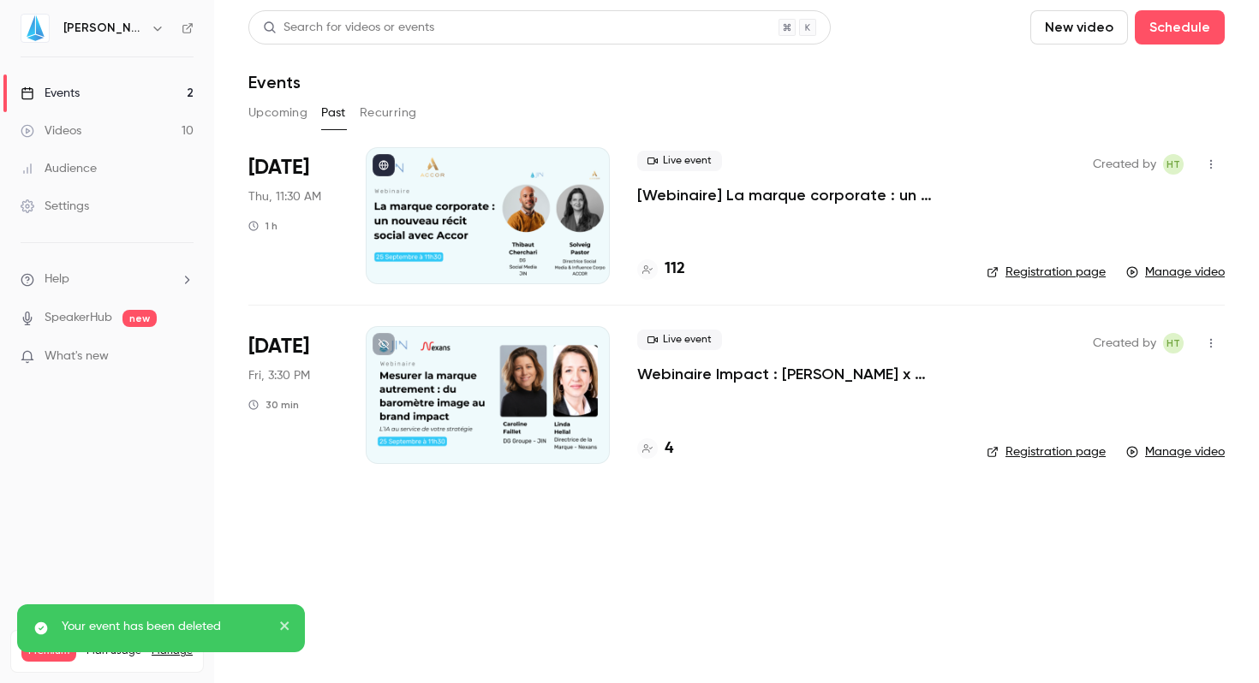
click at [281, 622] on icon "close" at bounding box center [285, 626] width 12 height 14
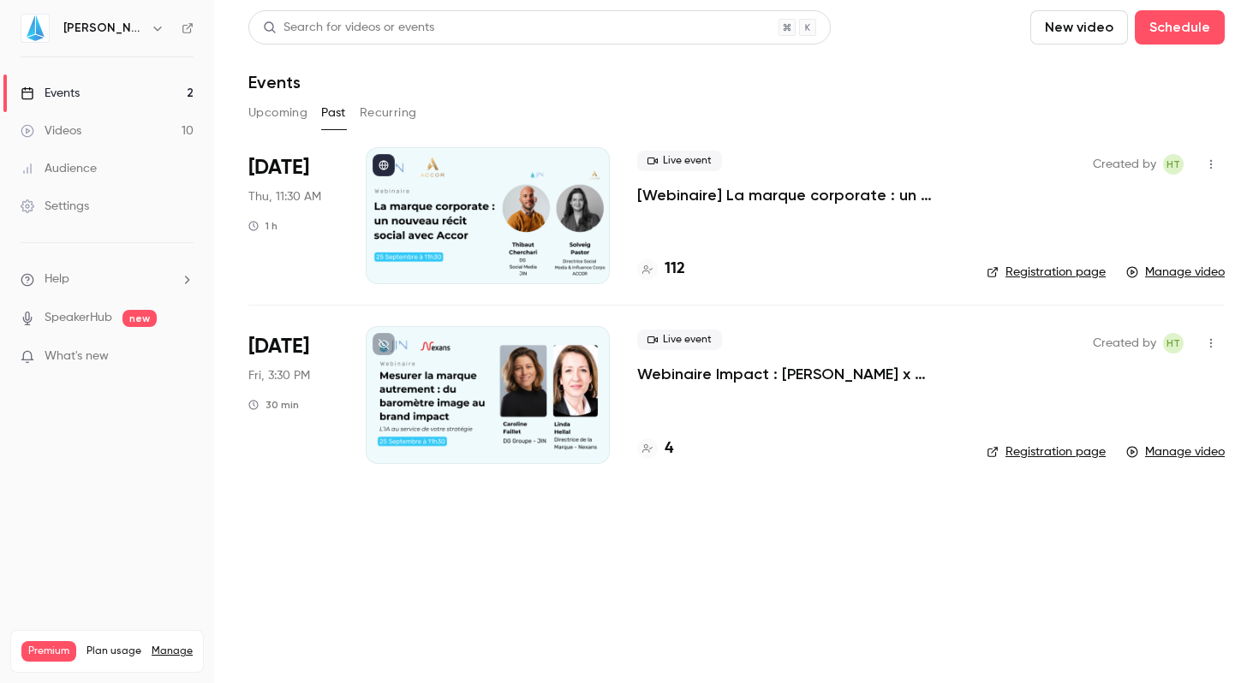
click at [1213, 342] on icon "button" at bounding box center [1211, 343] width 14 height 12
click at [1086, 522] on div "Delete" at bounding box center [1145, 520] width 130 height 17
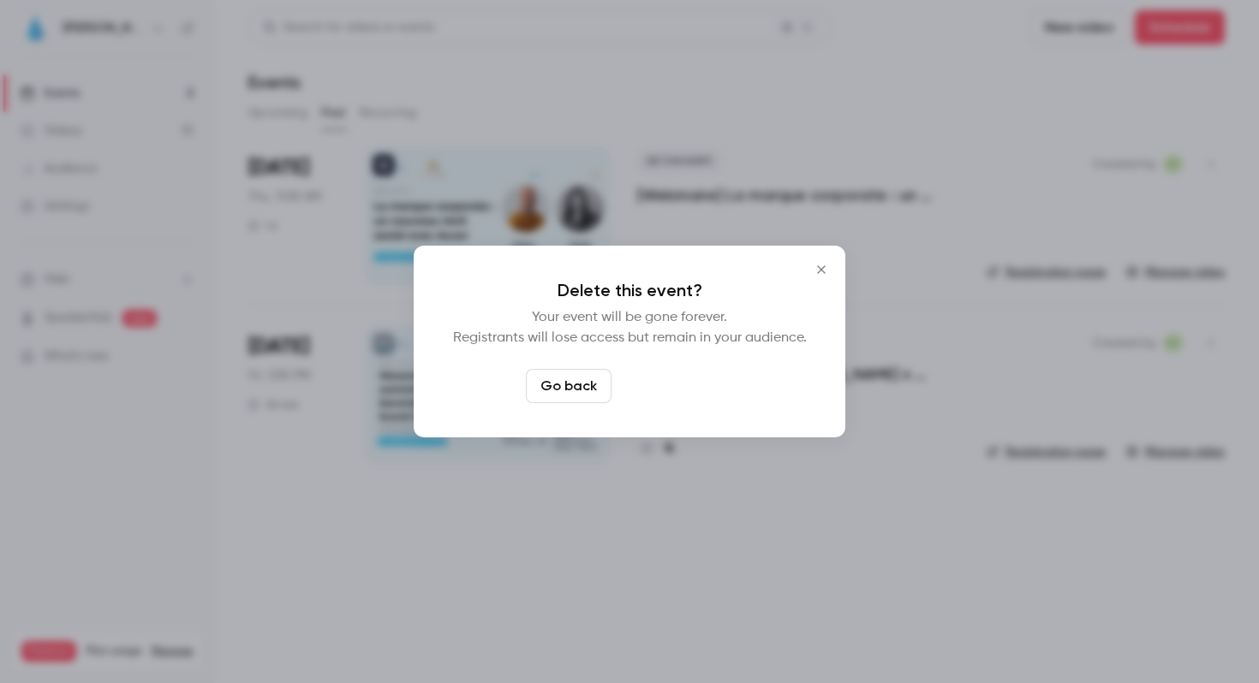
click at [653, 374] on button "Delete event" at bounding box center [675, 386] width 115 height 34
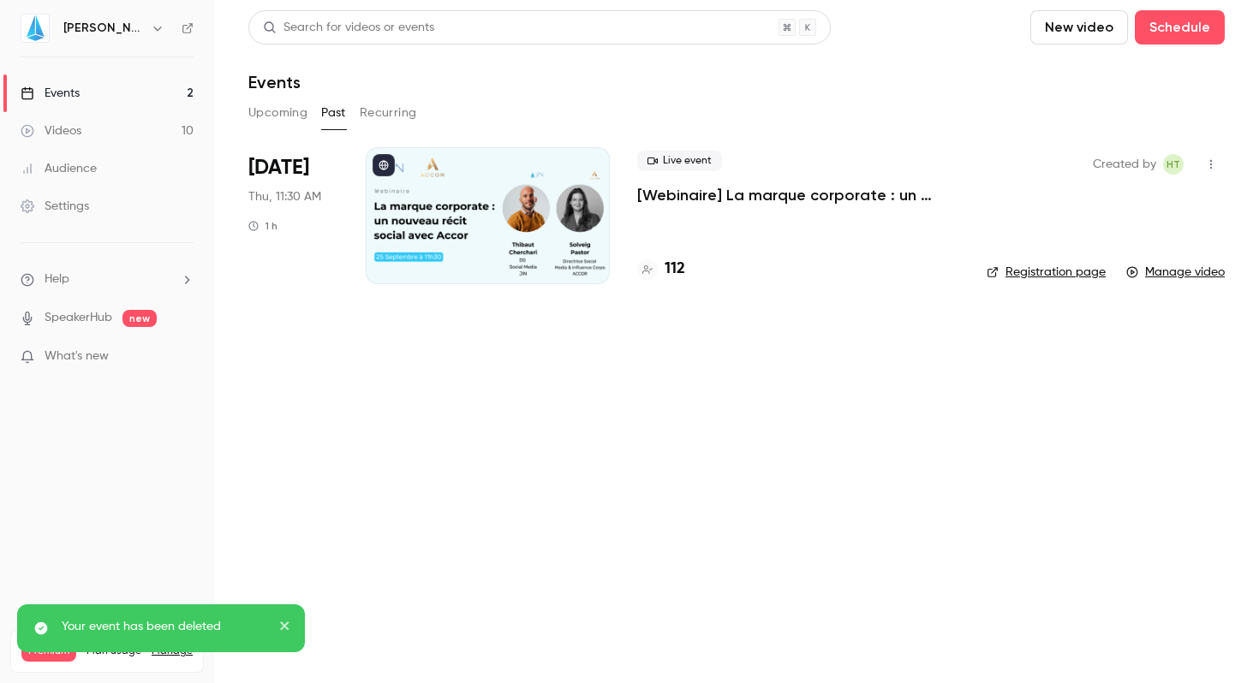
click at [17, 649] on div "notification timer" at bounding box center [17, 650] width 0 height 4
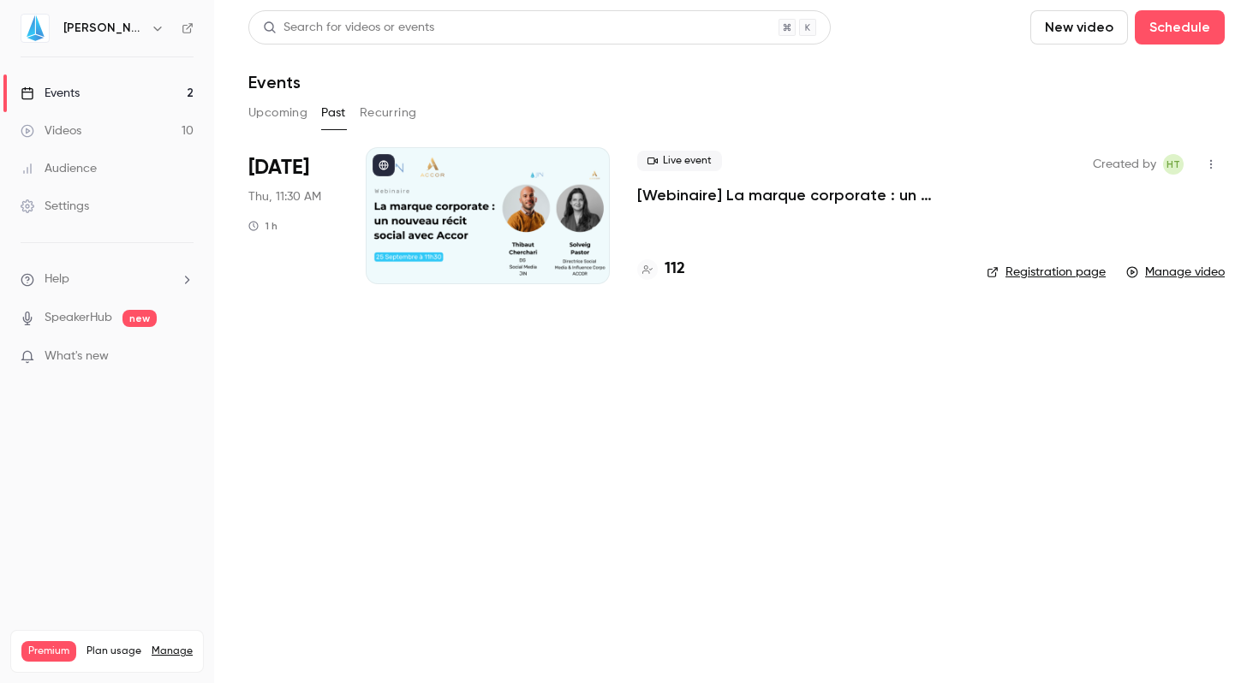
click at [728, 191] on p "[Webinaire] La marque corporate : un nouveau récit social avec Accor" at bounding box center [798, 195] width 322 height 21
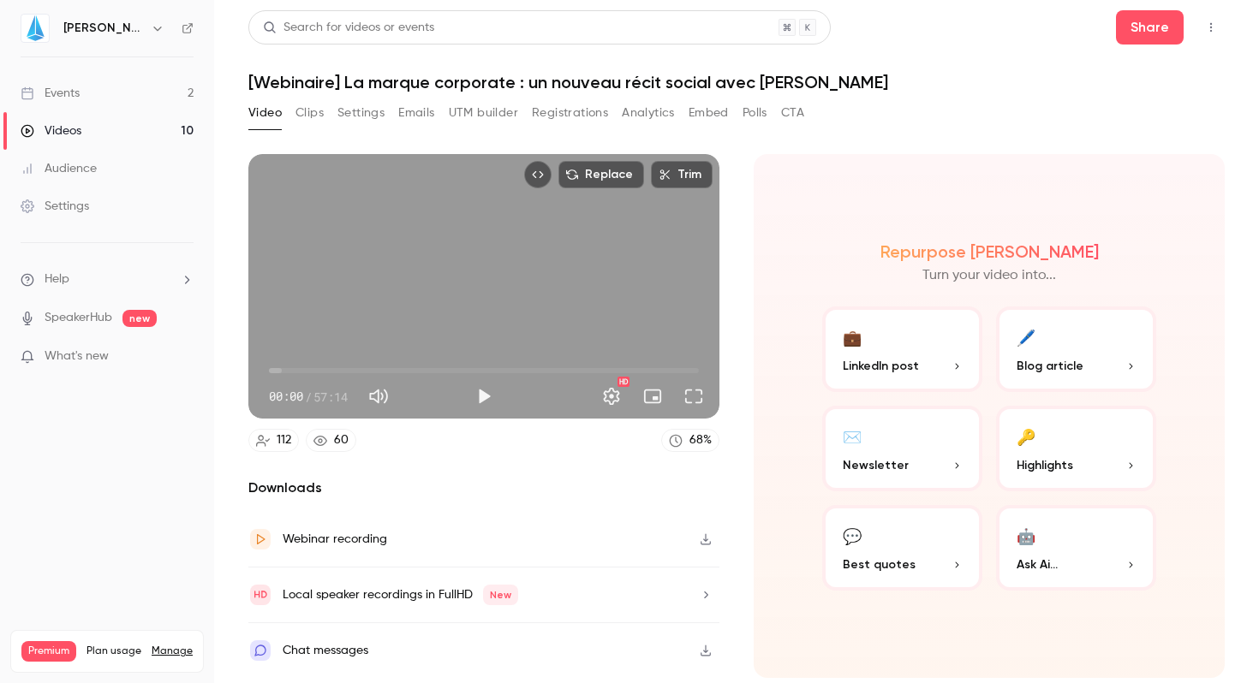
click at [708, 541] on icon "button" at bounding box center [706, 539] width 14 height 12
click at [1162, 139] on div "Replace Trim 00:00 00:00 / 57:14 HD 112 60 68 % Downloads Webinar recording Loc…" at bounding box center [736, 387] width 976 height 507
click at [191, 20] on div "[PERSON_NAME]" at bounding box center [107, 28] width 173 height 29
click at [187, 25] on icon at bounding box center [187, 28] width 10 height 10
click at [939, 207] on div "Repurpose Ai Turn your video into... 💼 LinkedIn post 🖊️ Blog article ✉️ Newslet…" at bounding box center [989, 416] width 471 height 524
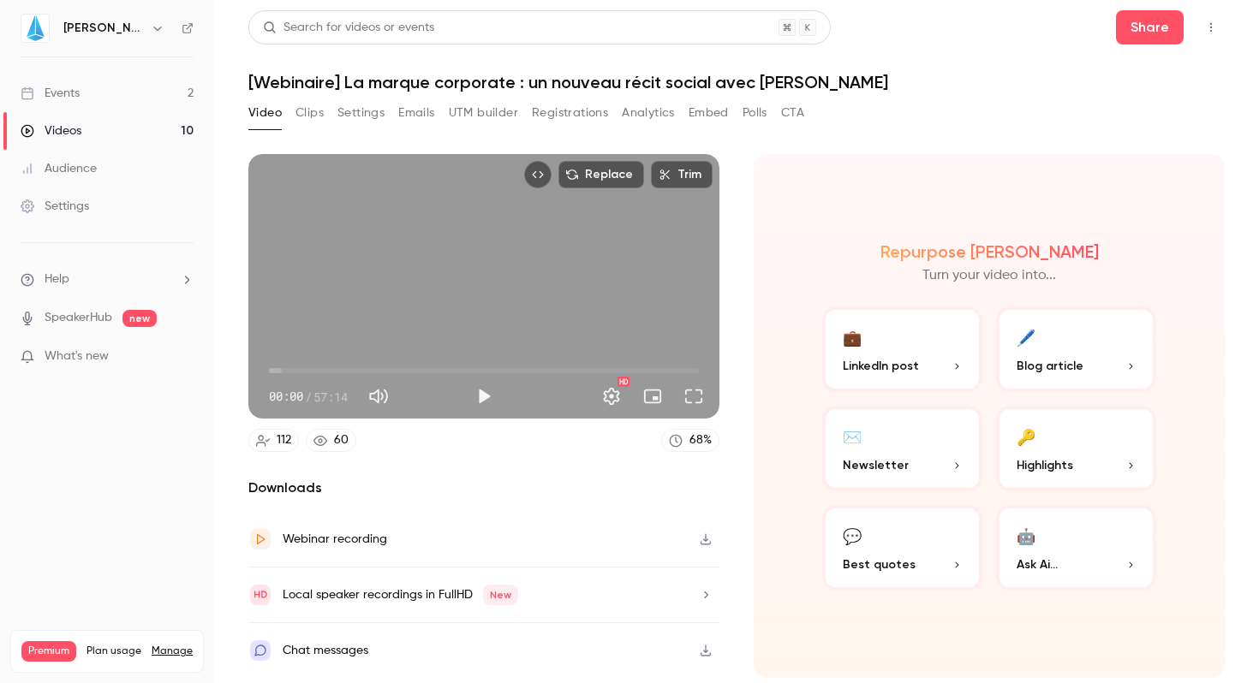
click at [75, 201] on div "Settings" at bounding box center [55, 206] width 69 height 17
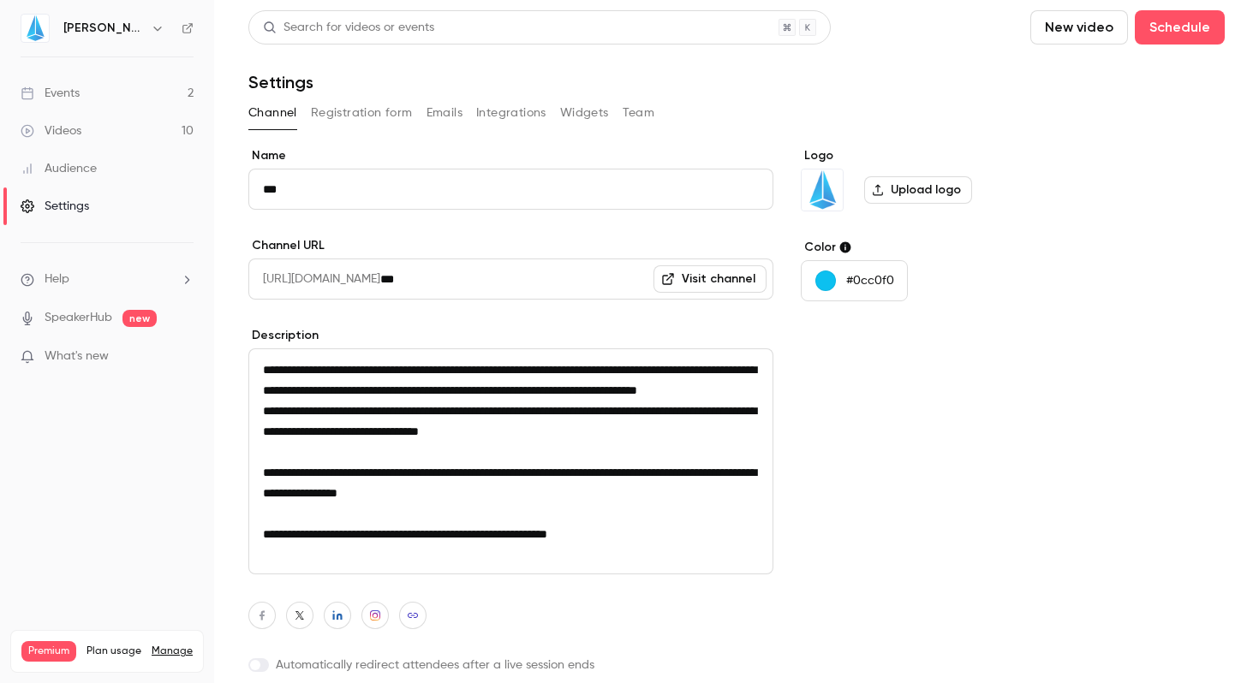
scroll to position [63, 0]
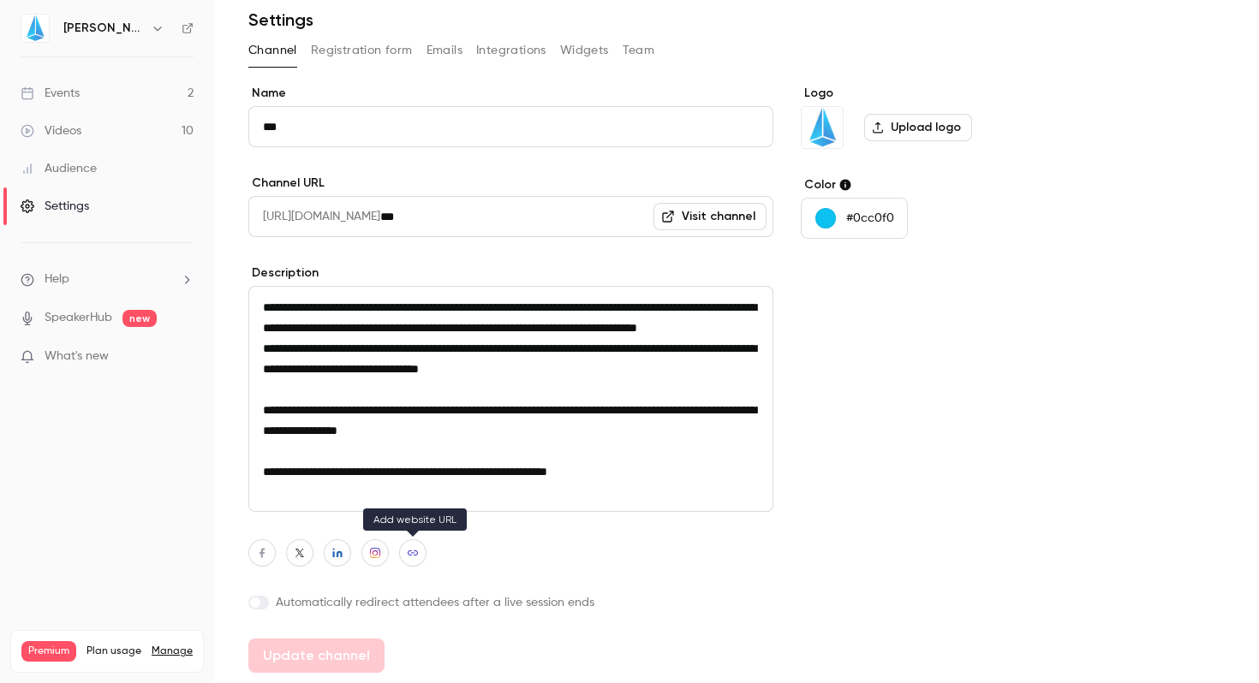
click at [420, 549] on button "button" at bounding box center [412, 552] width 27 height 27
click at [551, 564] on div at bounding box center [510, 552] width 525 height 27
click at [254, 601] on span at bounding box center [255, 603] width 10 height 10
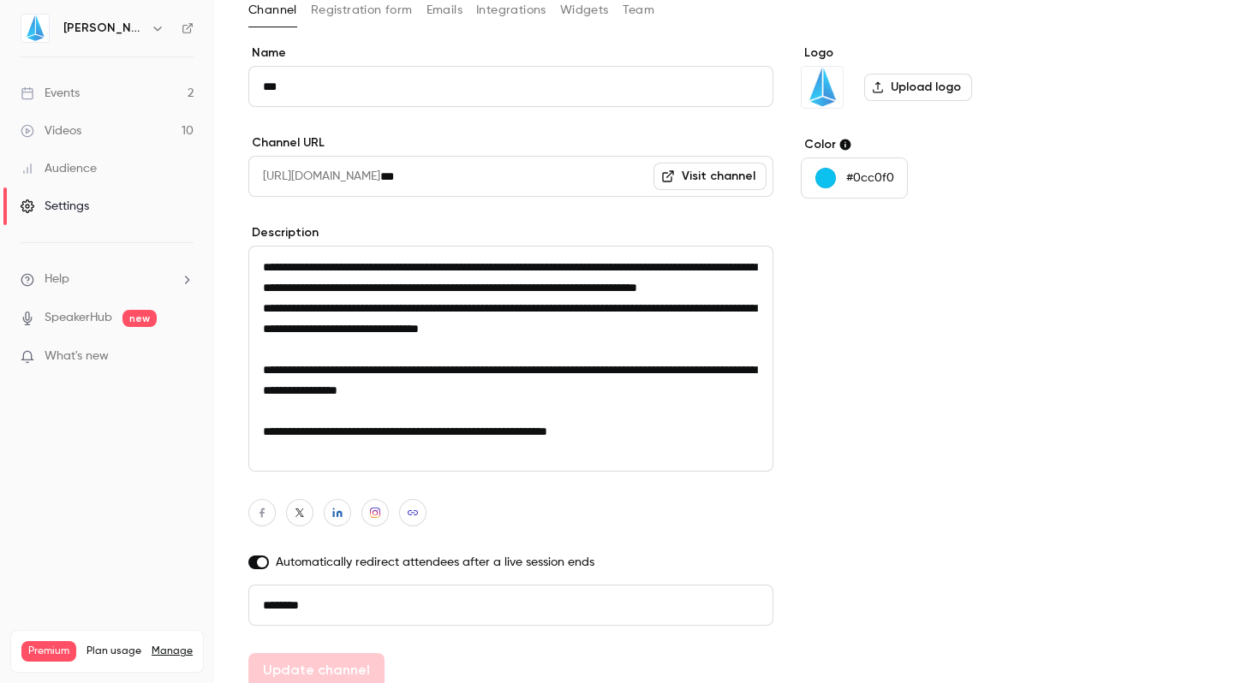
scroll to position [117, 0]
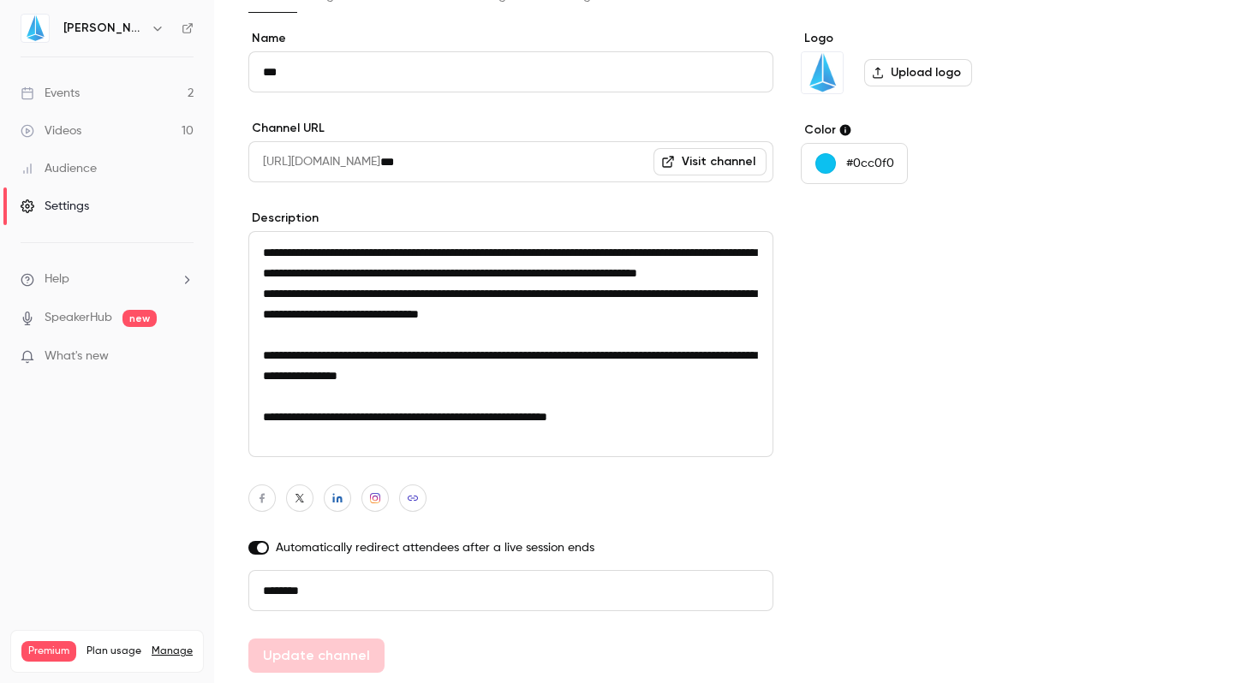
click at [254, 545] on label at bounding box center [258, 548] width 21 height 14
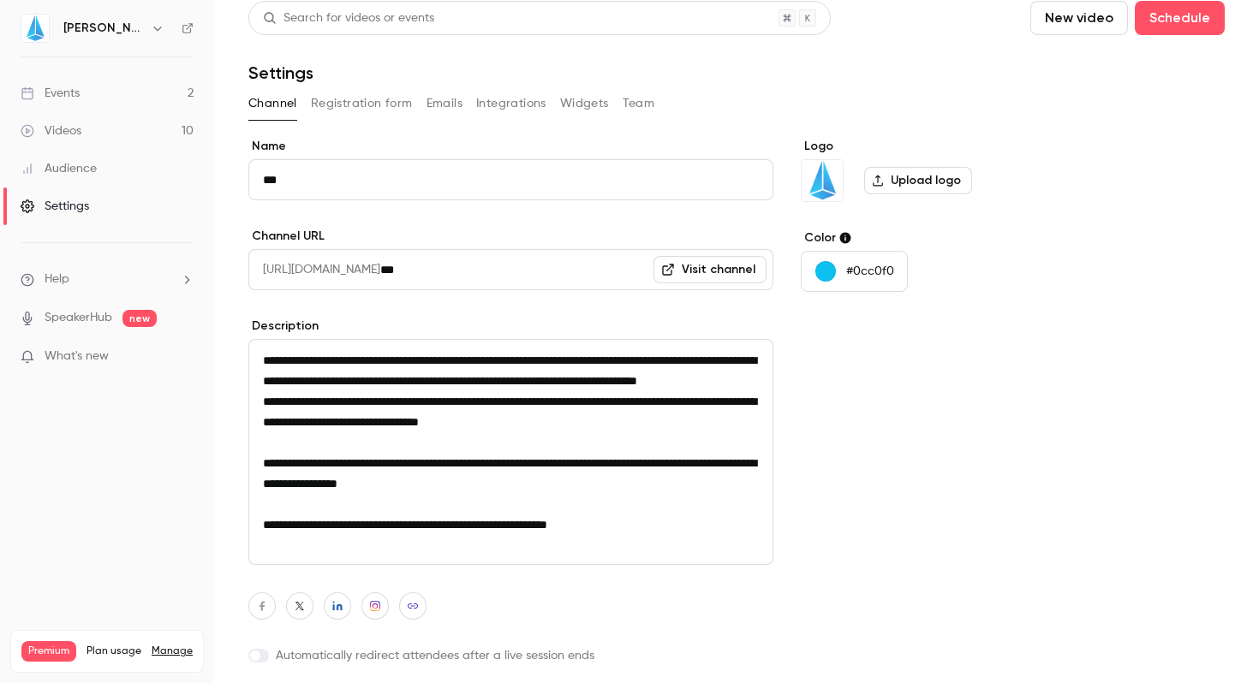
scroll to position [0, 0]
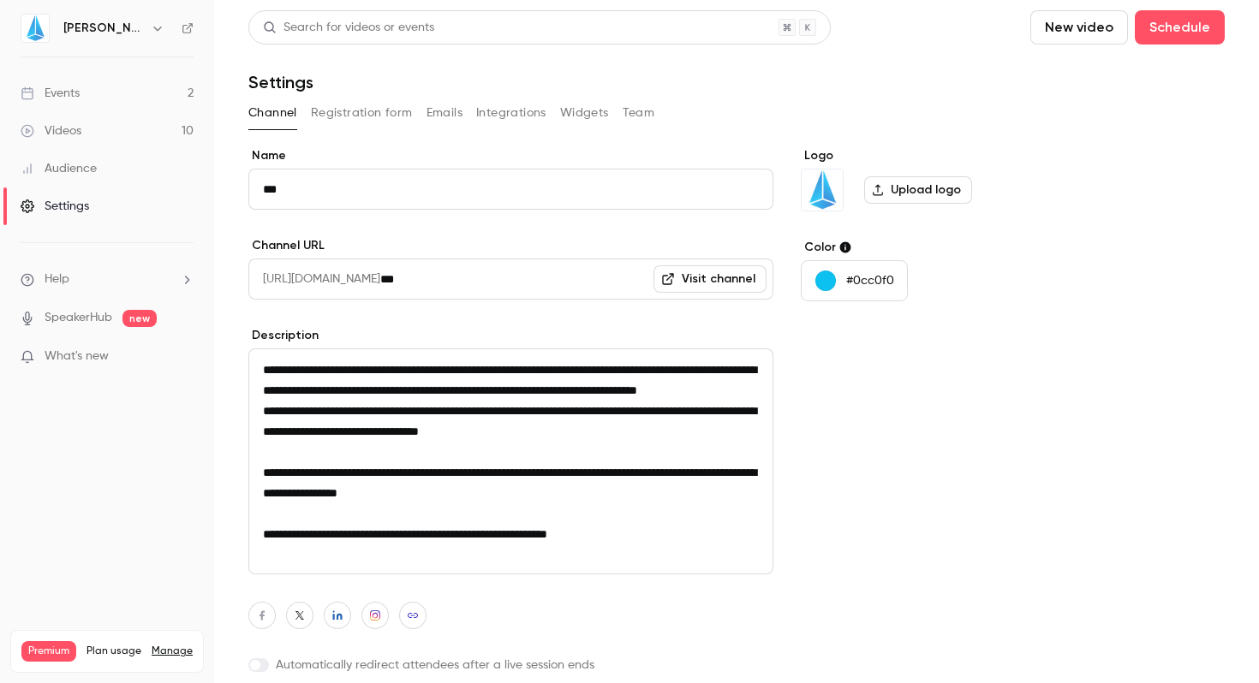
click at [375, 109] on button "Registration form" at bounding box center [362, 112] width 102 height 27
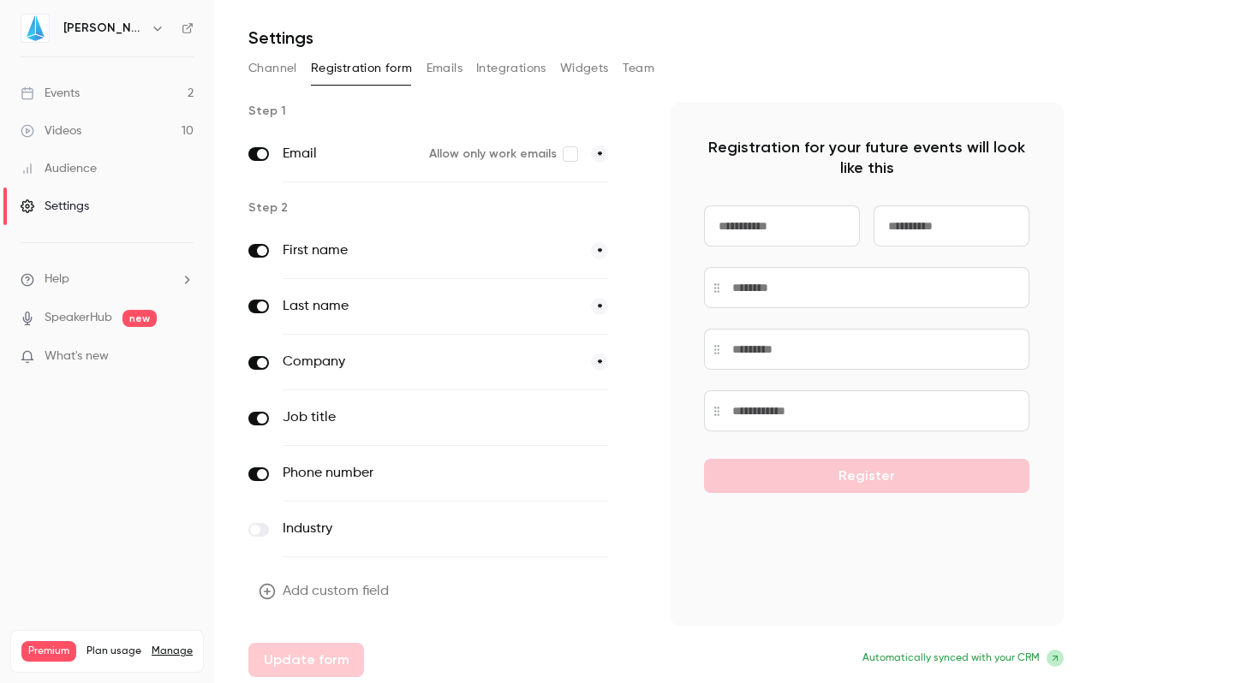
scroll to position [49, 0]
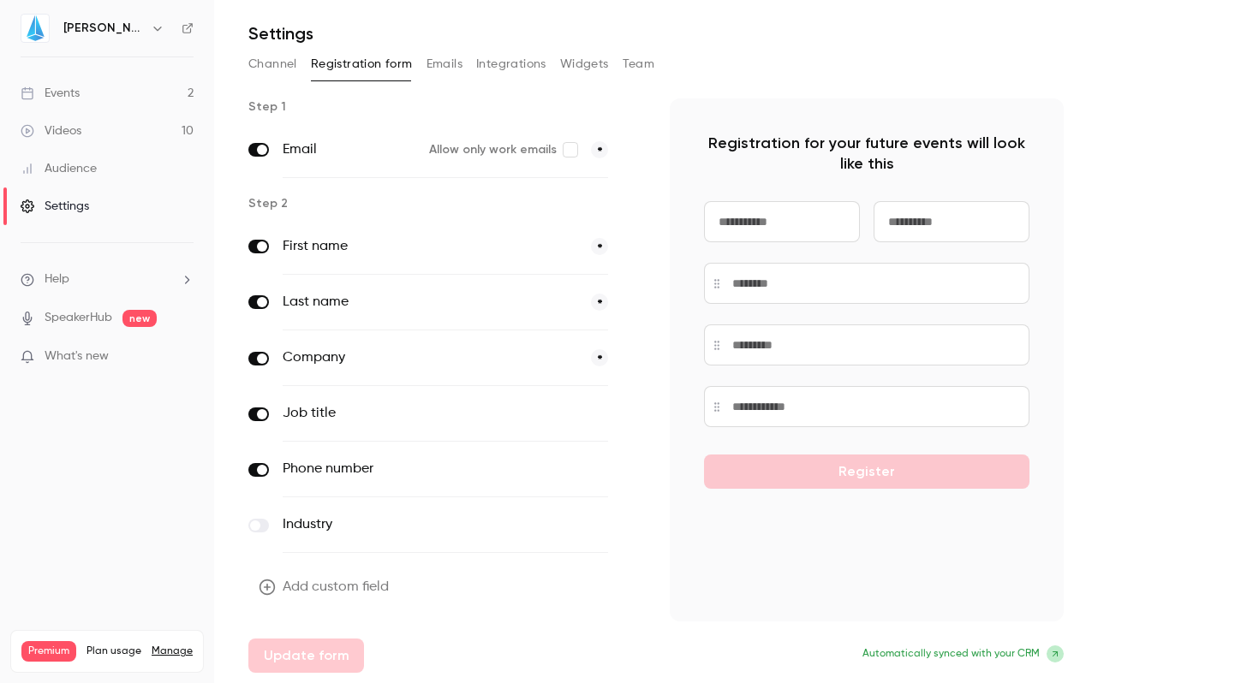
click at [1056, 654] on icon at bounding box center [1055, 654] width 10 height 10
click at [446, 62] on button "Emails" at bounding box center [444, 64] width 36 height 27
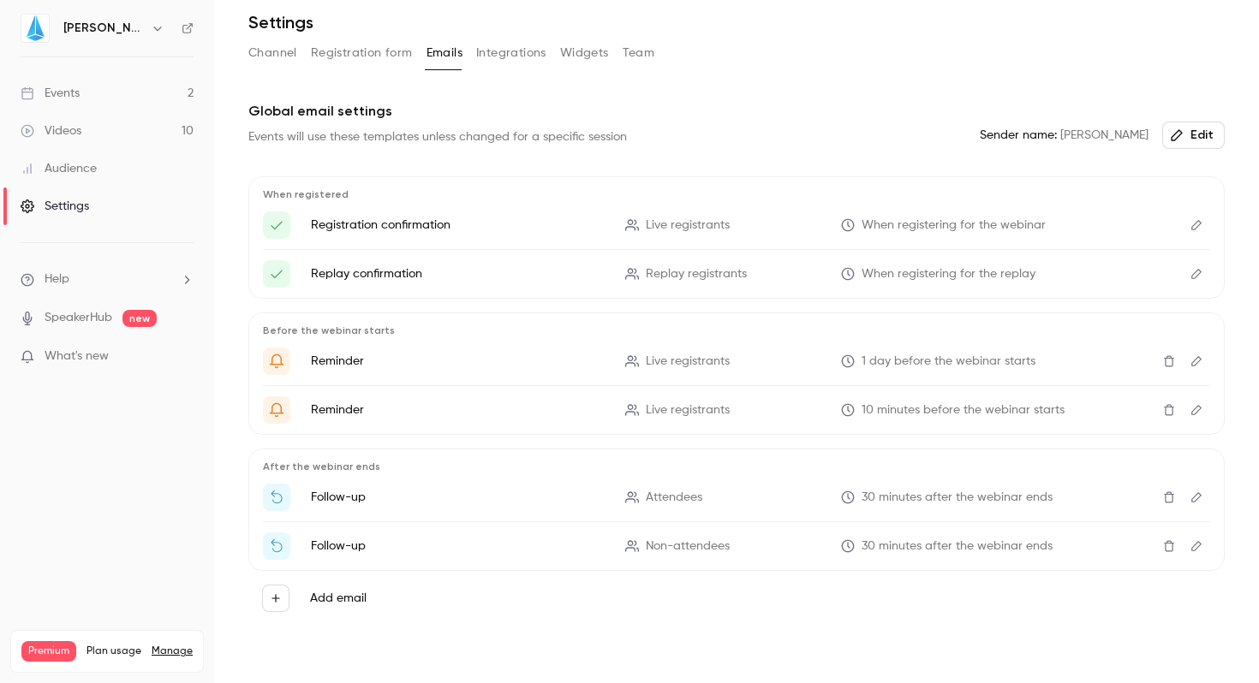
scroll to position [74, 0]
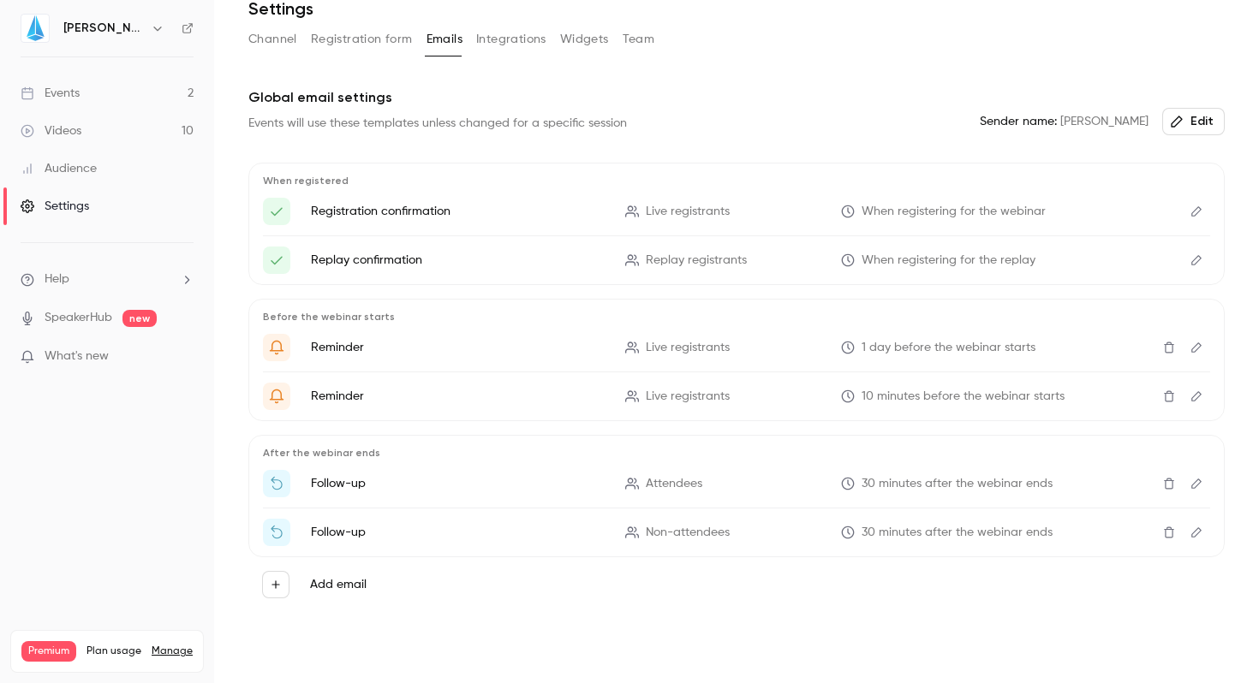
click at [1189, 217] on icon "Edit" at bounding box center [1196, 212] width 14 height 12
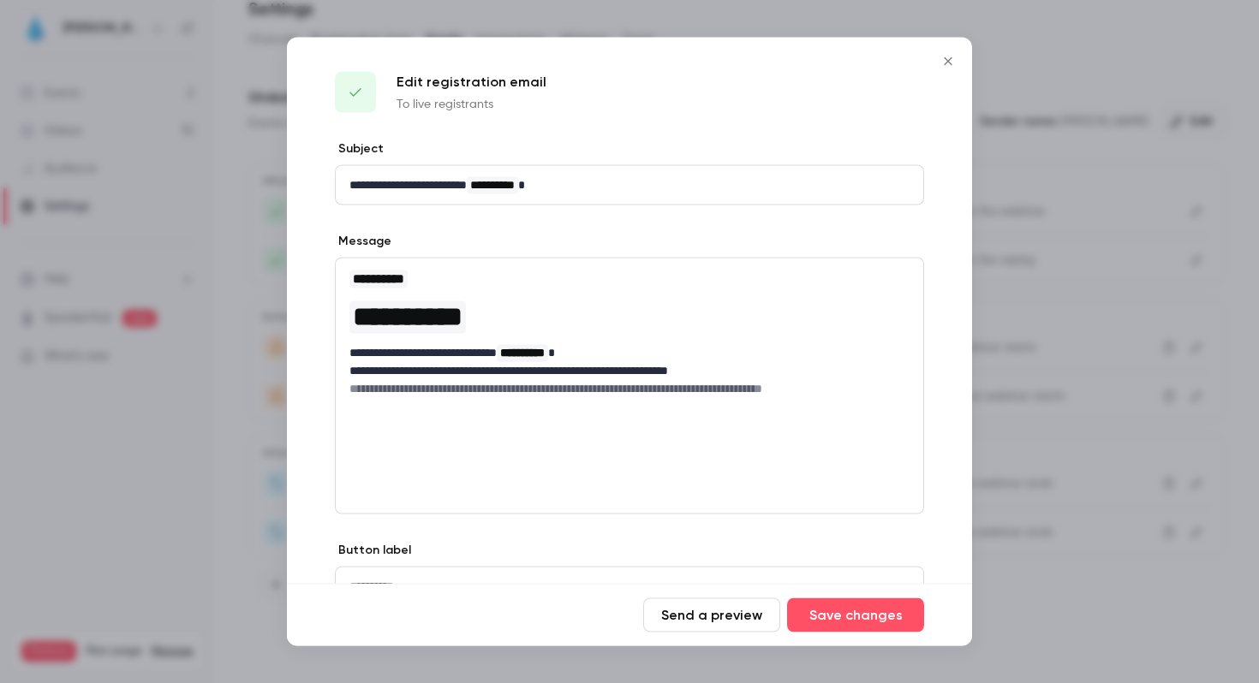
click at [948, 57] on icon "Close" at bounding box center [948, 62] width 21 height 14
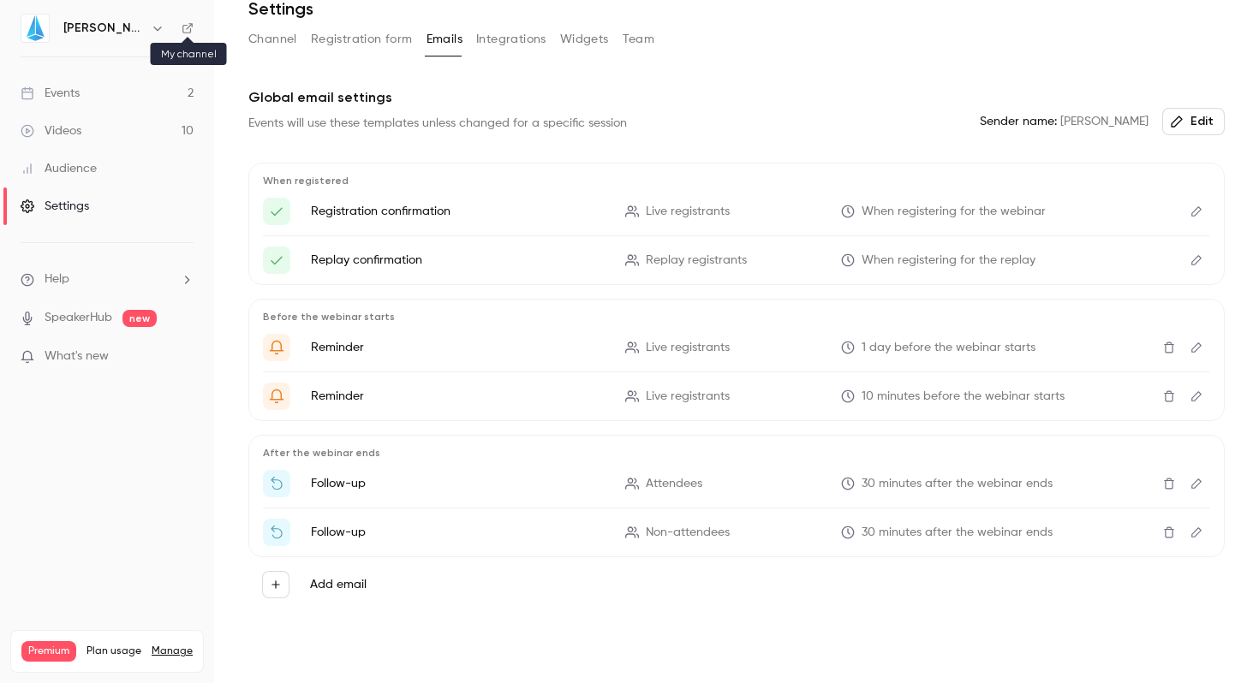
click at [184, 29] on icon at bounding box center [188, 28] width 12 height 12
click at [147, 21] on button "button" at bounding box center [157, 28] width 21 height 21
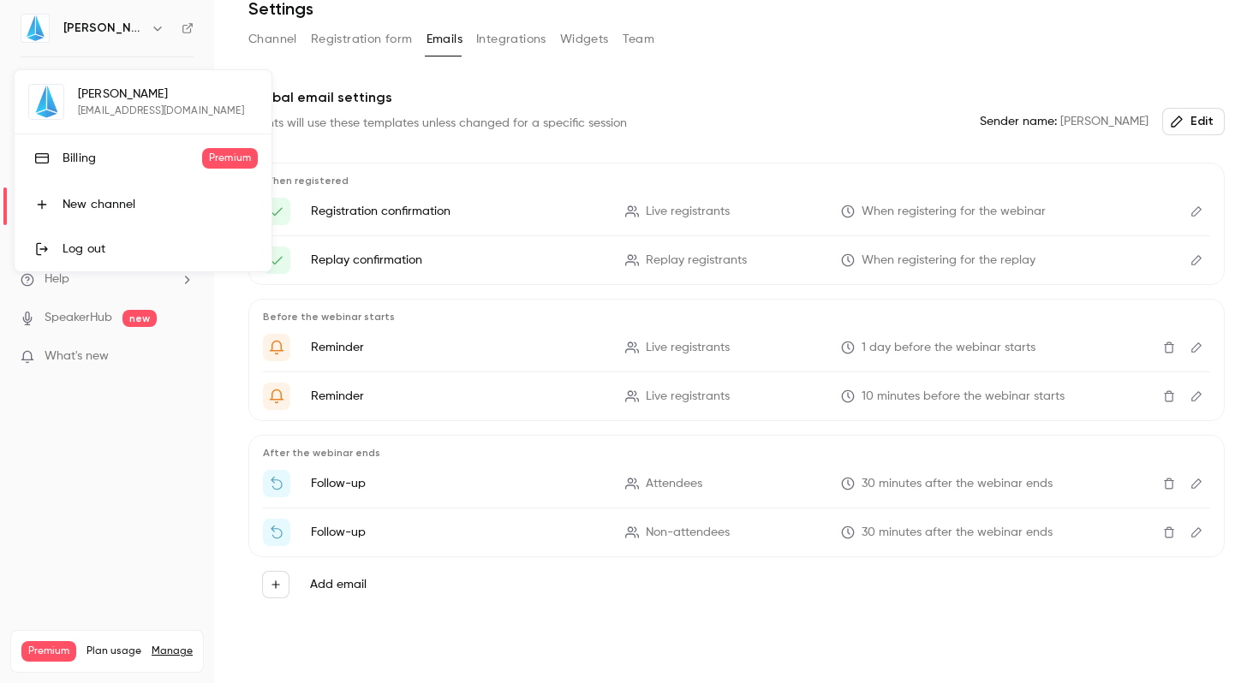
click at [188, 152] on div "Billing" at bounding box center [133, 158] width 140 height 17
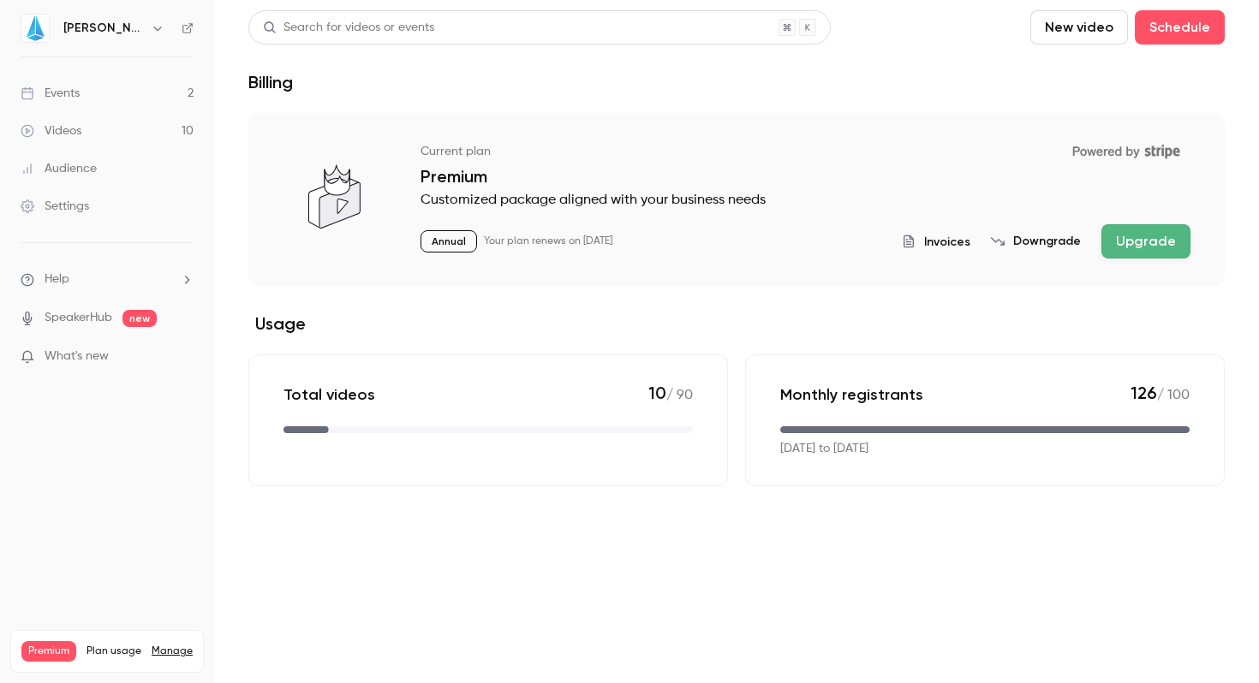
click at [61, 217] on link "Settings" at bounding box center [107, 207] width 214 height 38
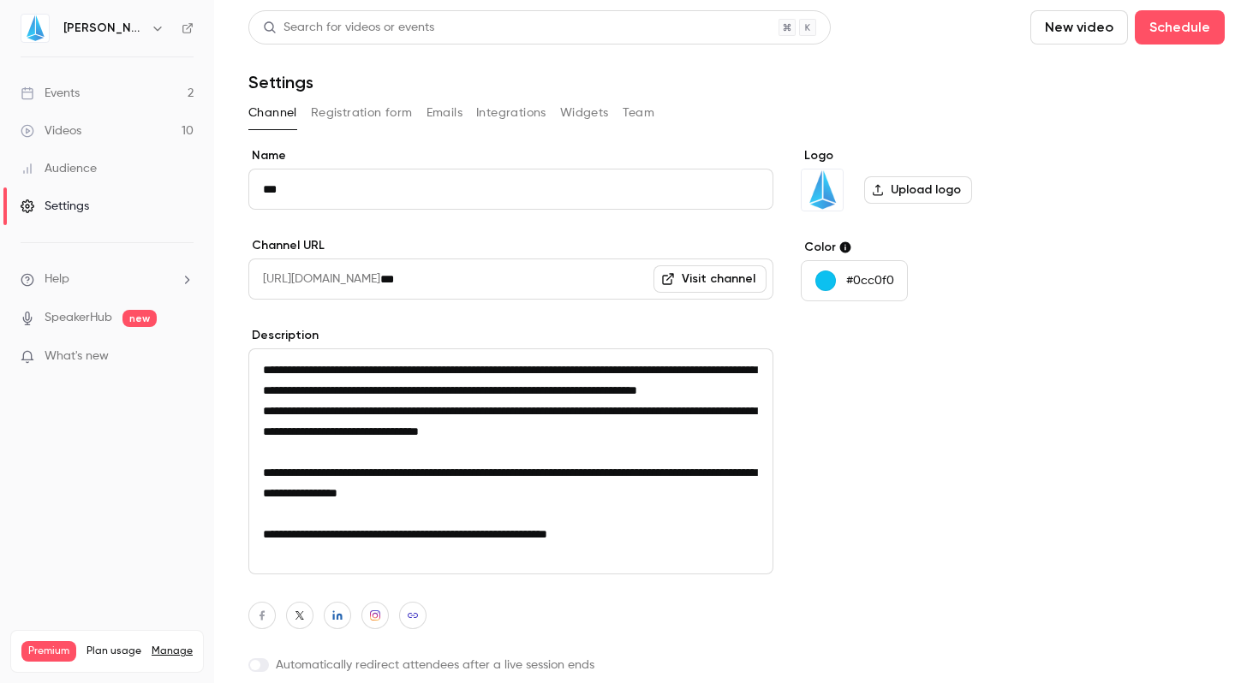
click at [147, 28] on button "button" at bounding box center [157, 28] width 21 height 21
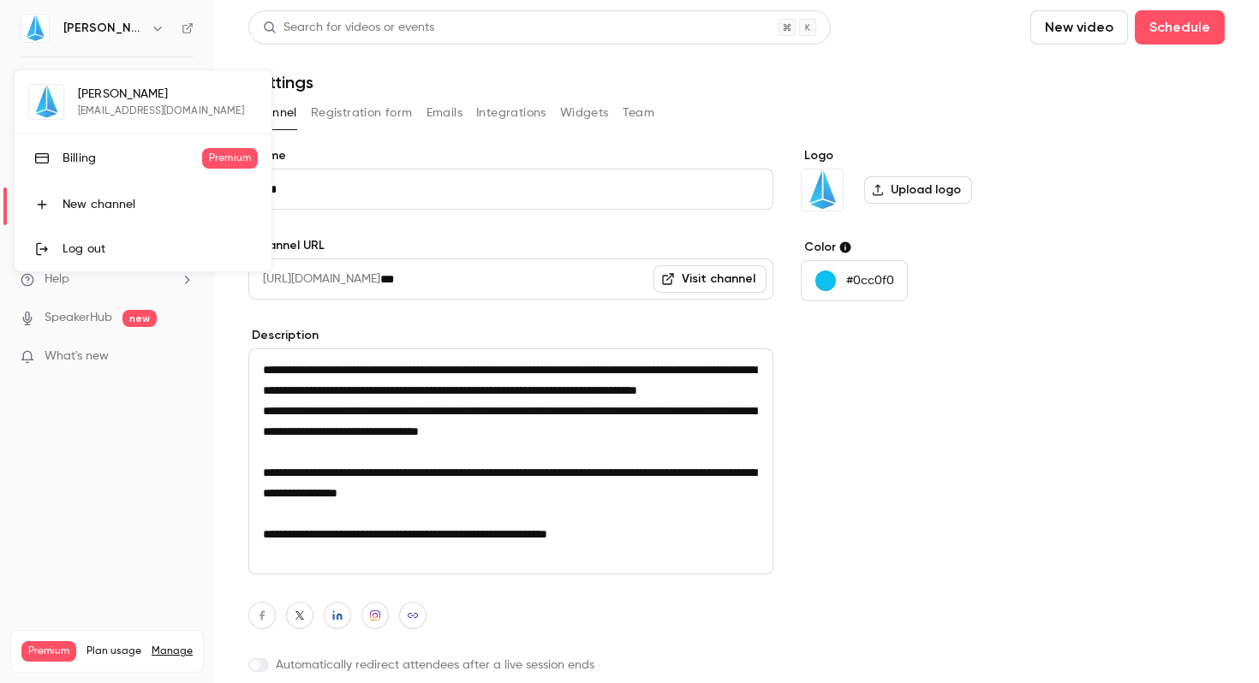
click at [146, 54] on div at bounding box center [629, 341] width 1259 height 683
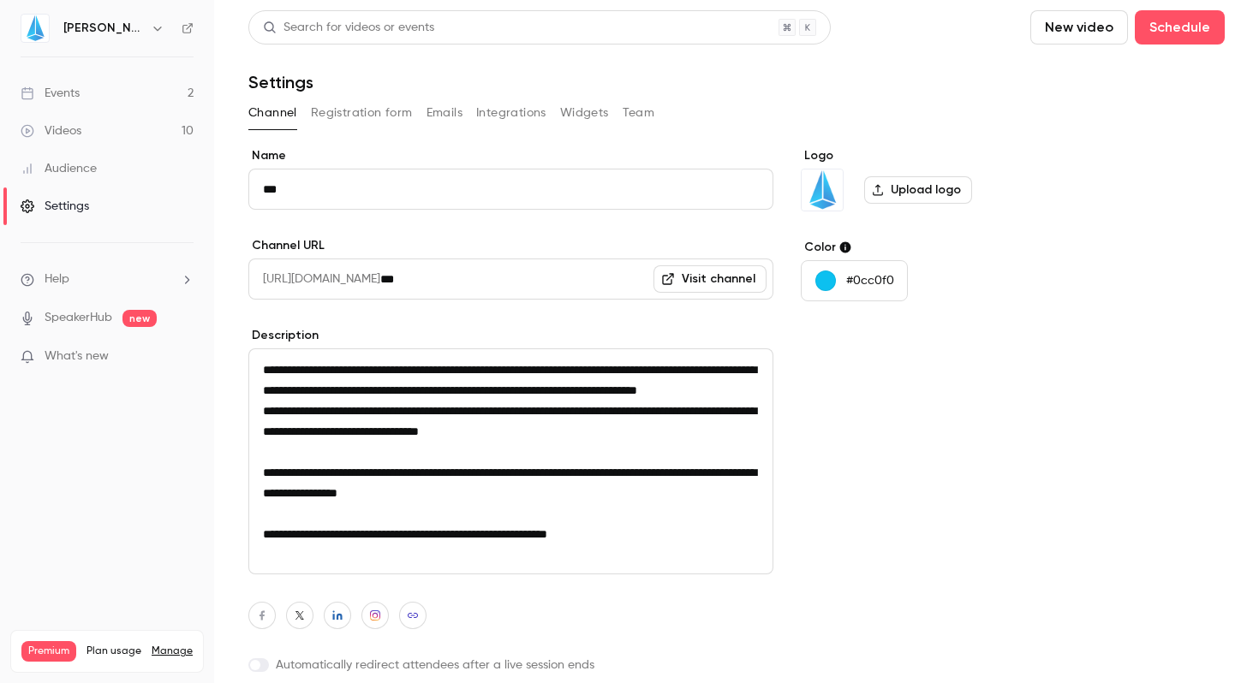
click at [184, 32] on icon at bounding box center [187, 28] width 10 height 10
click at [67, 102] on link "Events 2" at bounding box center [107, 94] width 214 height 38
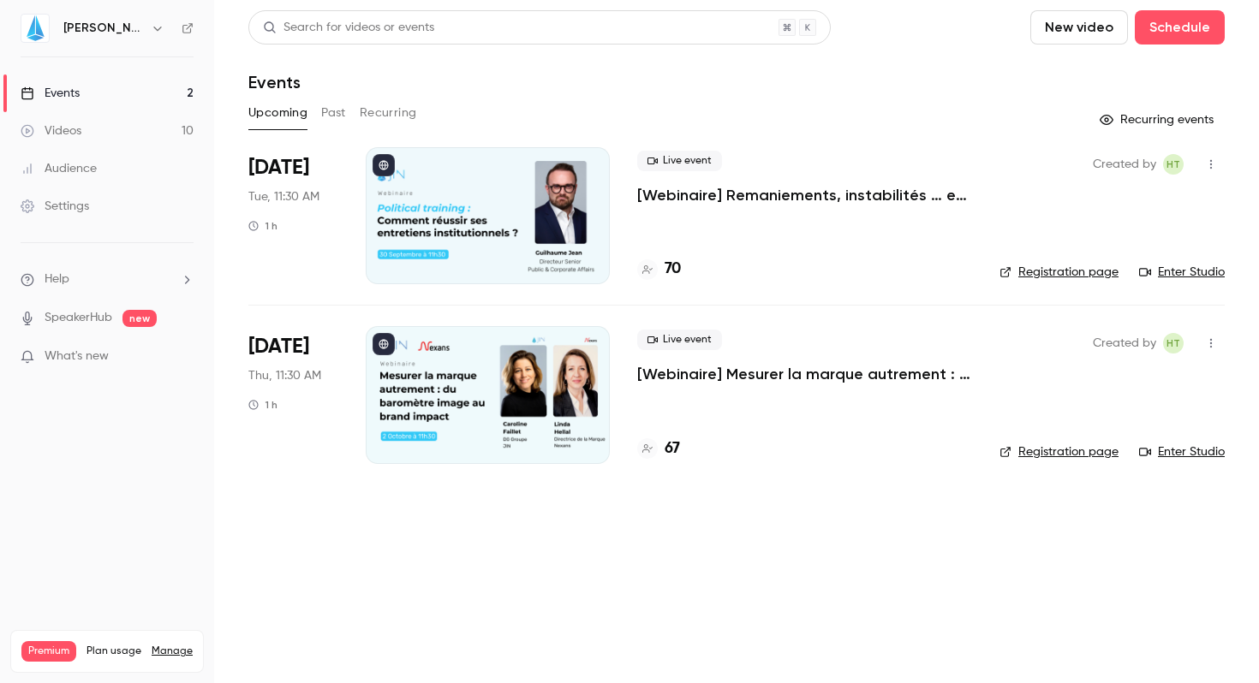
click at [328, 108] on button "Past" at bounding box center [333, 112] width 25 height 27
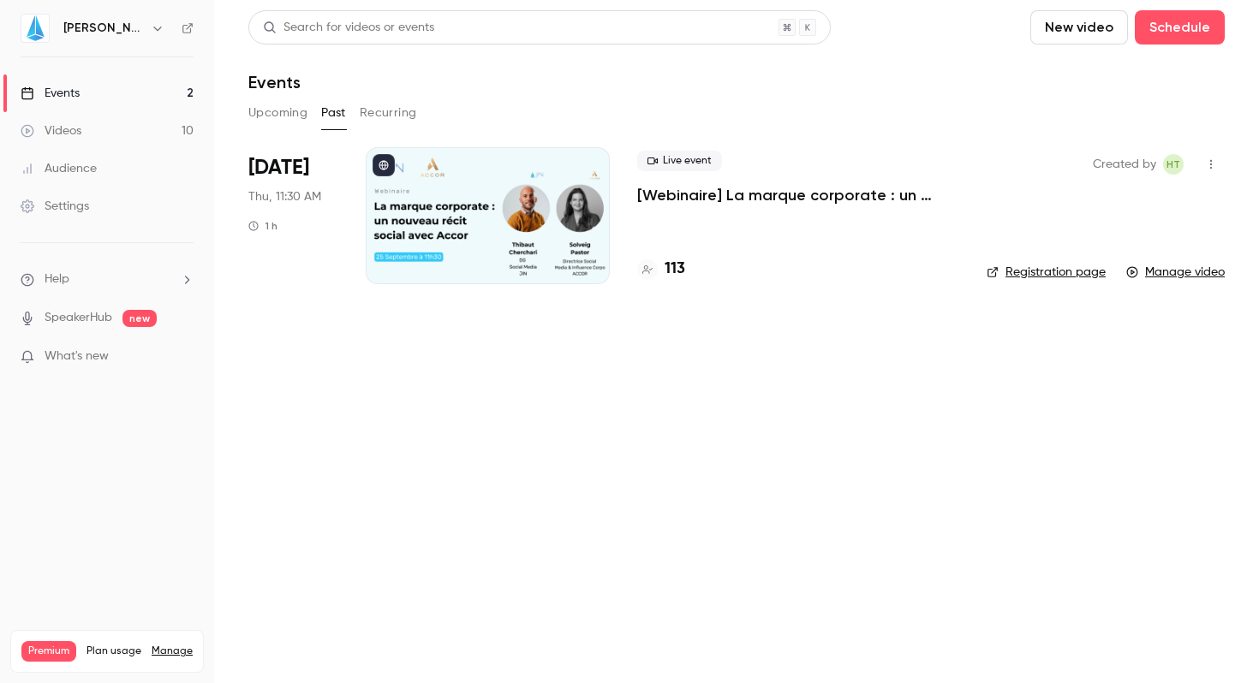
click at [71, 122] on div "Videos" at bounding box center [51, 130] width 61 height 17
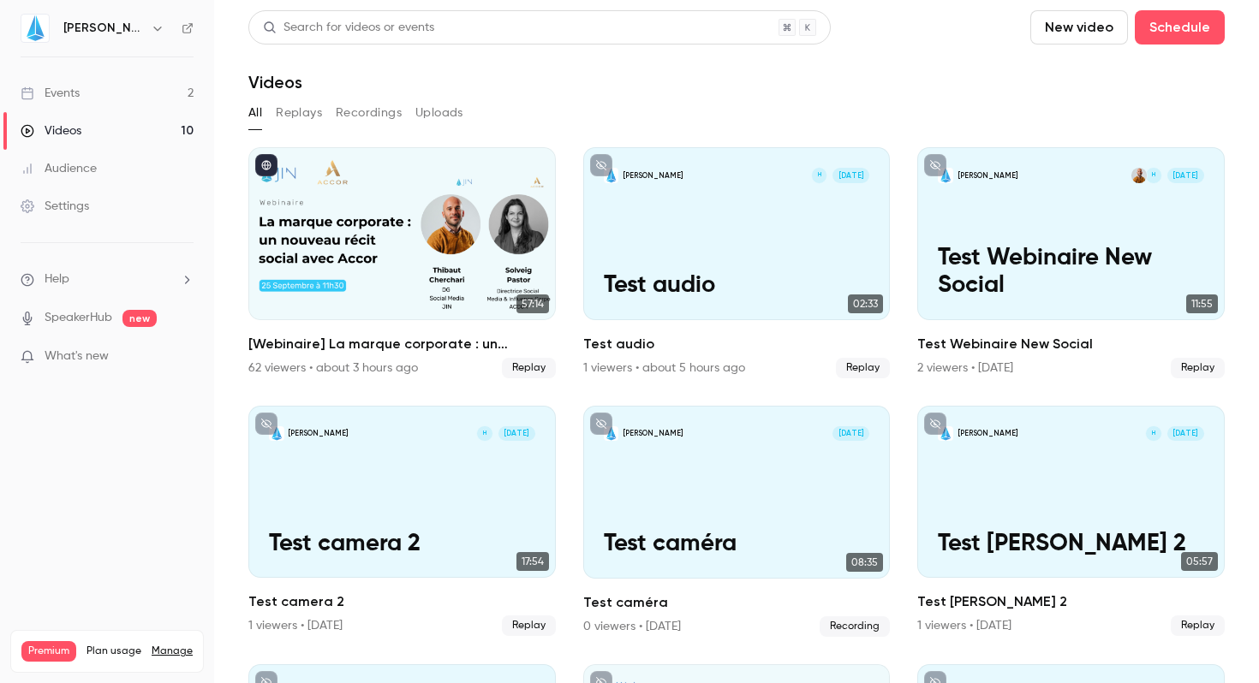
click at [1075, 22] on button "New video" at bounding box center [1079, 27] width 98 height 34
click at [1074, 80] on div "Record" at bounding box center [1129, 74] width 130 height 17
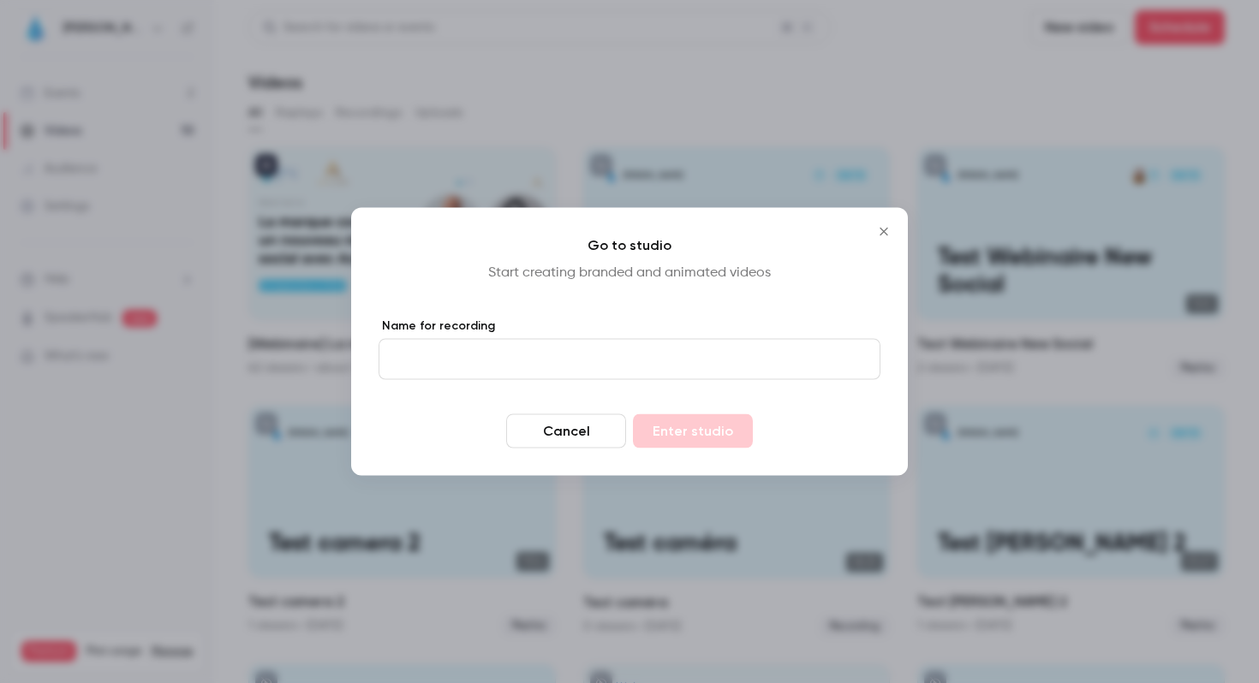
click at [486, 354] on input "Name for recording" at bounding box center [630, 359] width 502 height 41
paste input "**********"
drag, startPoint x: 591, startPoint y: 358, endPoint x: 537, endPoint y: 358, distance: 53.9
click at [537, 358] on input "**********" at bounding box center [630, 359] width 502 height 41
paste input "**********"
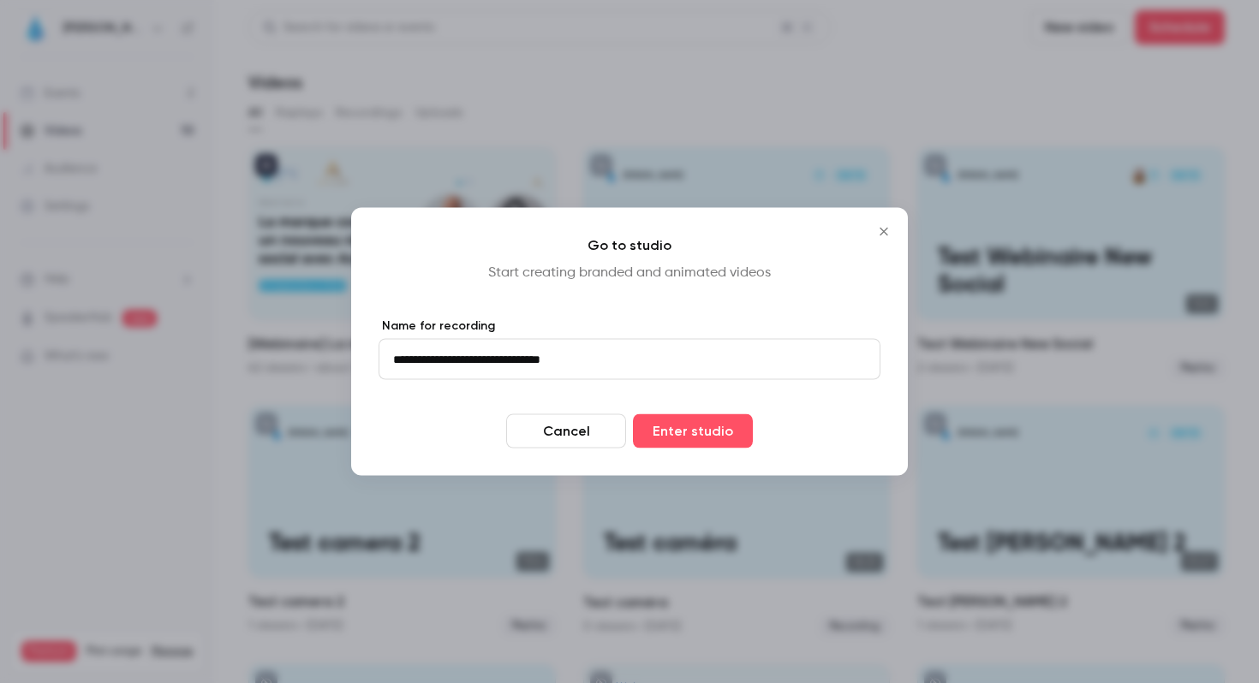
type input "**********"
drag, startPoint x: 666, startPoint y: 368, endPoint x: 324, endPoint y: 359, distance: 342.7
click at [324, 359] on div "**********" at bounding box center [629, 341] width 1259 height 683
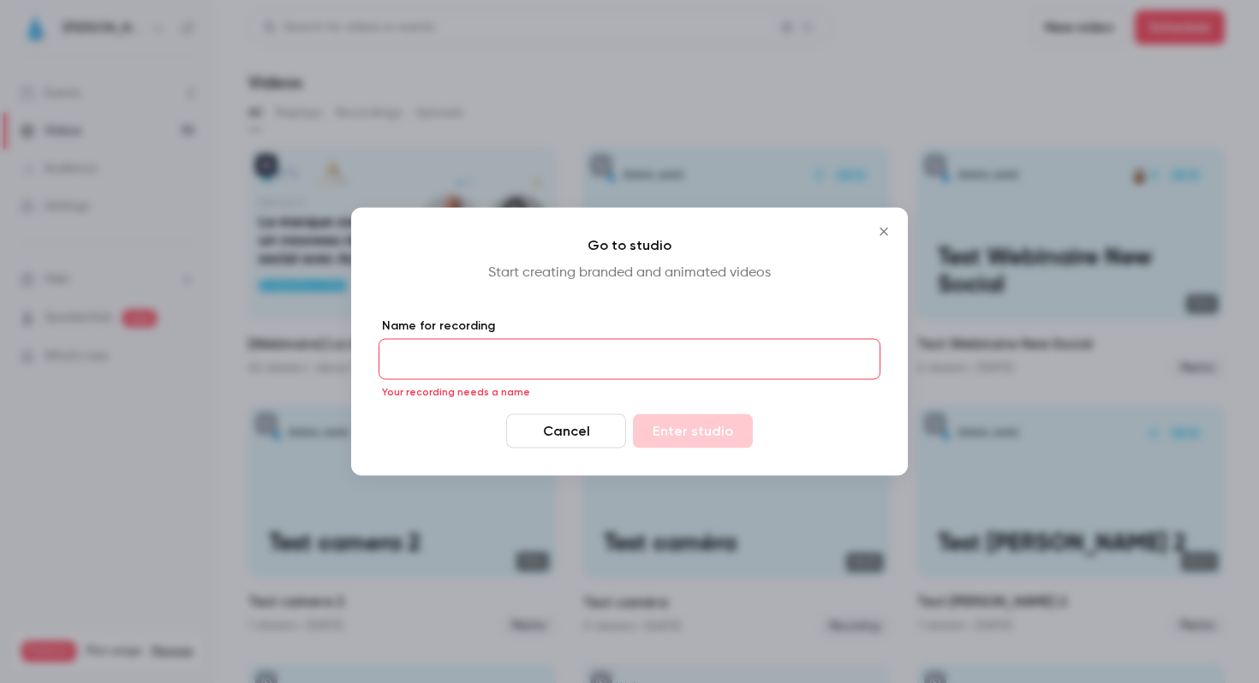
click at [588, 433] on button "Cancel" at bounding box center [566, 431] width 120 height 34
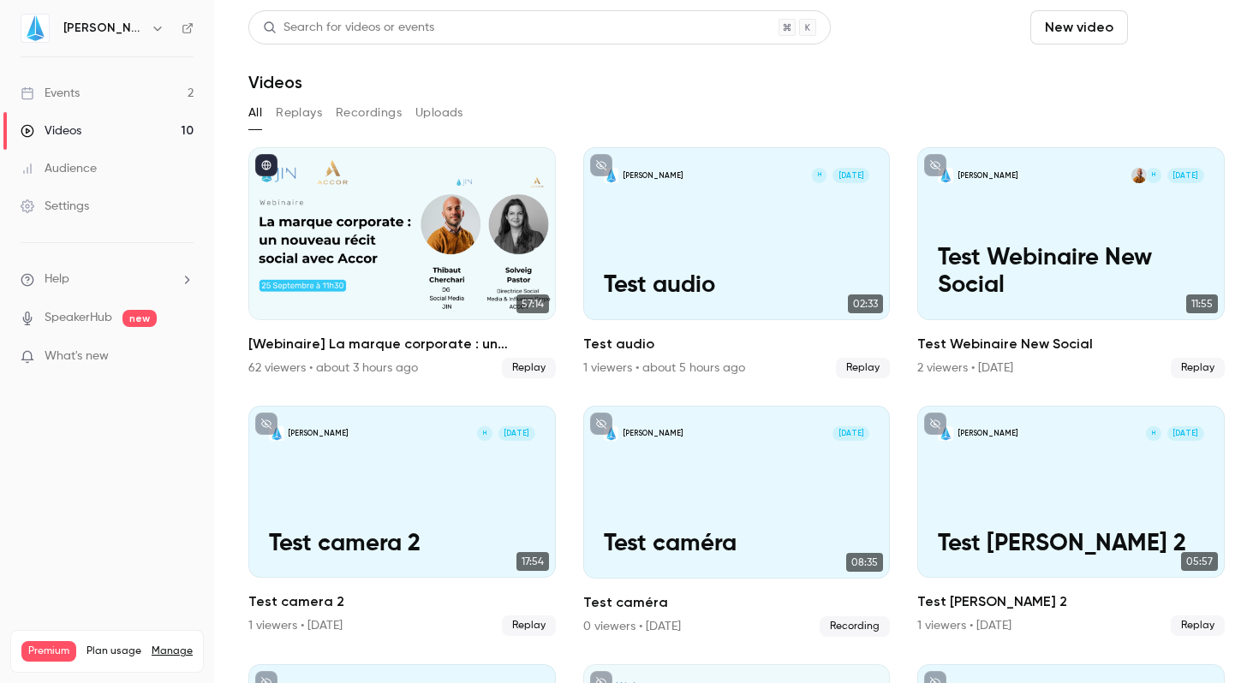
click at [1181, 26] on button "Schedule" at bounding box center [1180, 27] width 90 height 34
click at [1139, 77] on div "One time event" at bounding box center [1132, 74] width 130 height 17
click at [1044, 31] on button "New video" at bounding box center [1079, 27] width 98 height 34
click at [1069, 80] on div "Record" at bounding box center [1129, 74] width 130 height 17
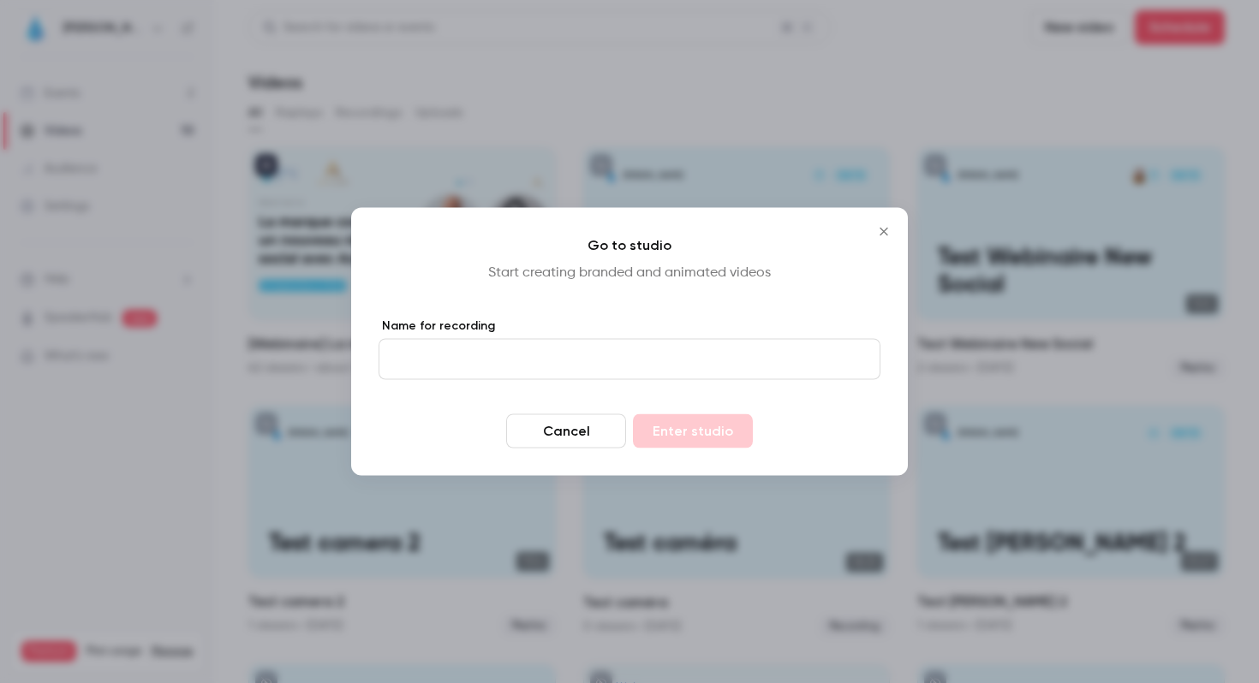
click at [602, 348] on input "Name for recording" at bounding box center [630, 359] width 502 height 41
paste input "**********"
type input "**********"
type input "******"
click at [633, 414] on button "Enter studio" at bounding box center [693, 431] width 120 height 34
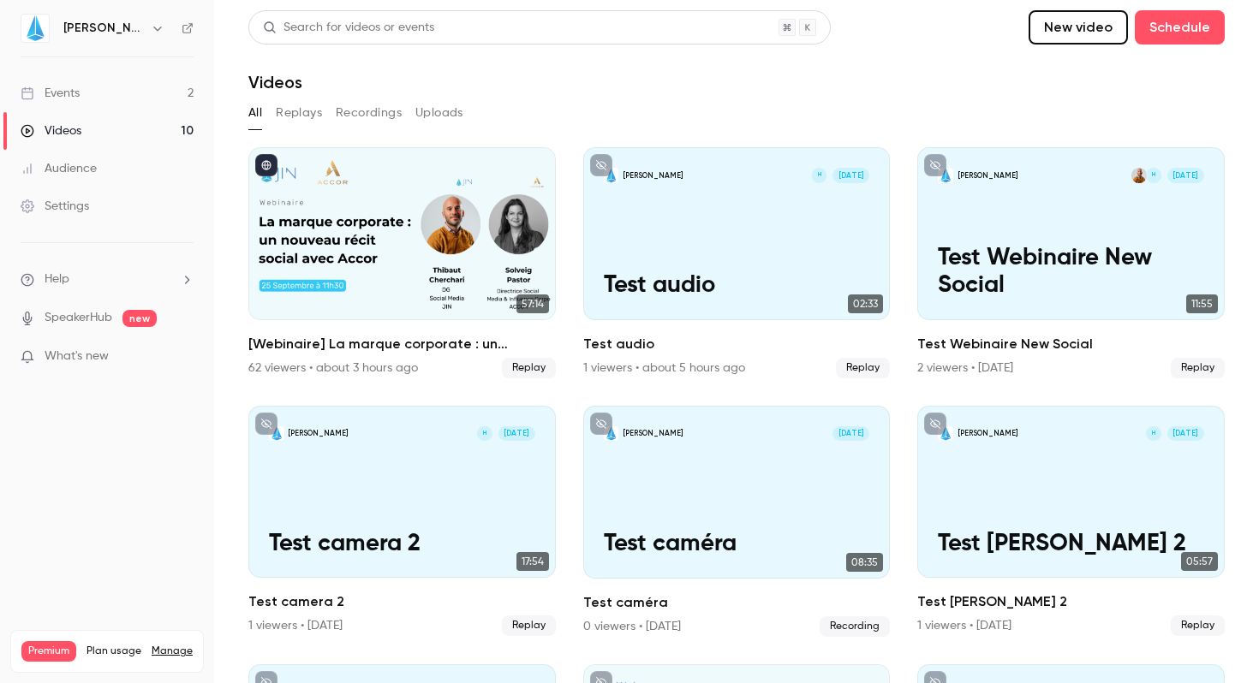
click at [81, 91] on link "Events 2" at bounding box center [107, 94] width 214 height 38
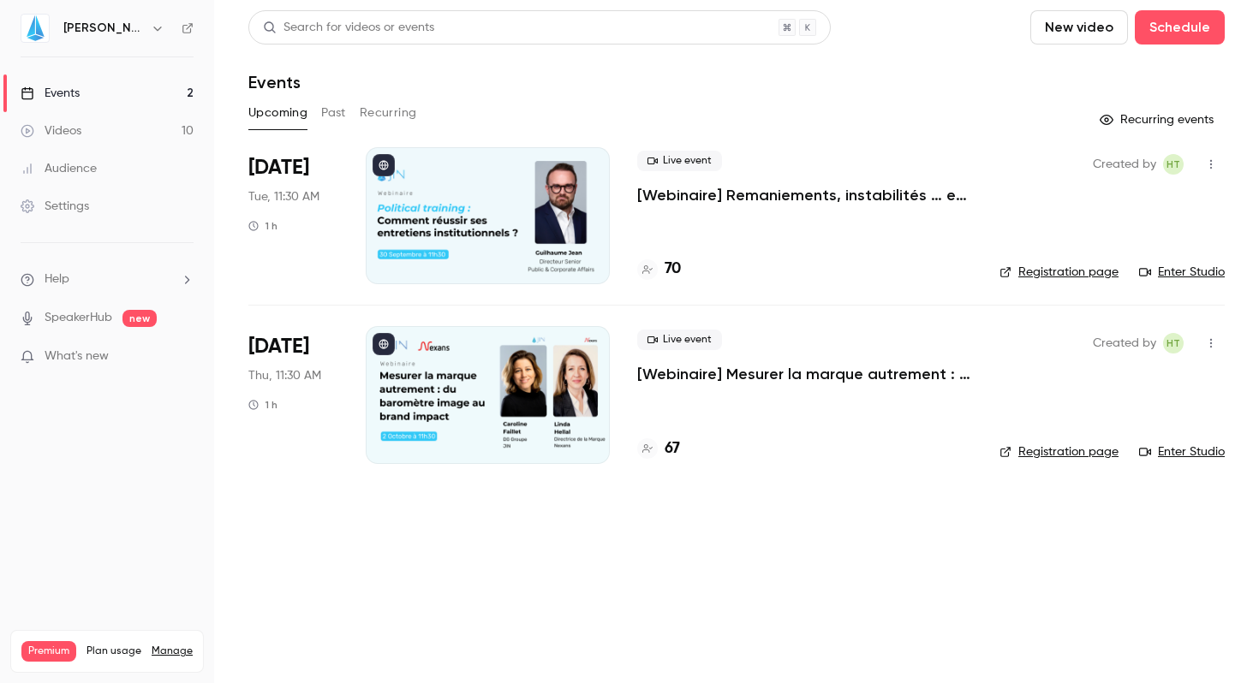
click at [1093, 45] on header "Search for videos or events New video Schedule Events" at bounding box center [736, 51] width 976 height 82
click at [1093, 44] on button "New video" at bounding box center [1079, 27] width 98 height 34
click at [1097, 85] on li "Record" at bounding box center [1127, 74] width 185 height 45
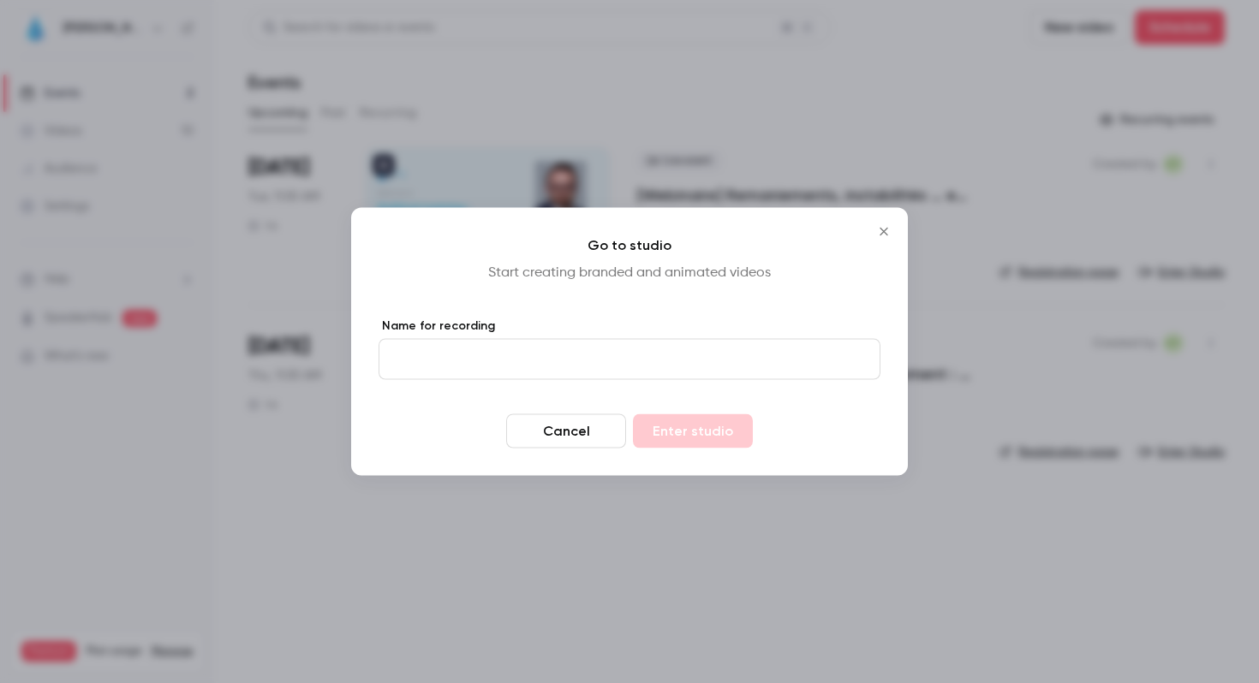
click at [516, 367] on input "Name for recording" at bounding box center [630, 359] width 502 height 41
type input "******"
click at [633, 414] on button "Enter studio" at bounding box center [693, 431] width 120 height 34
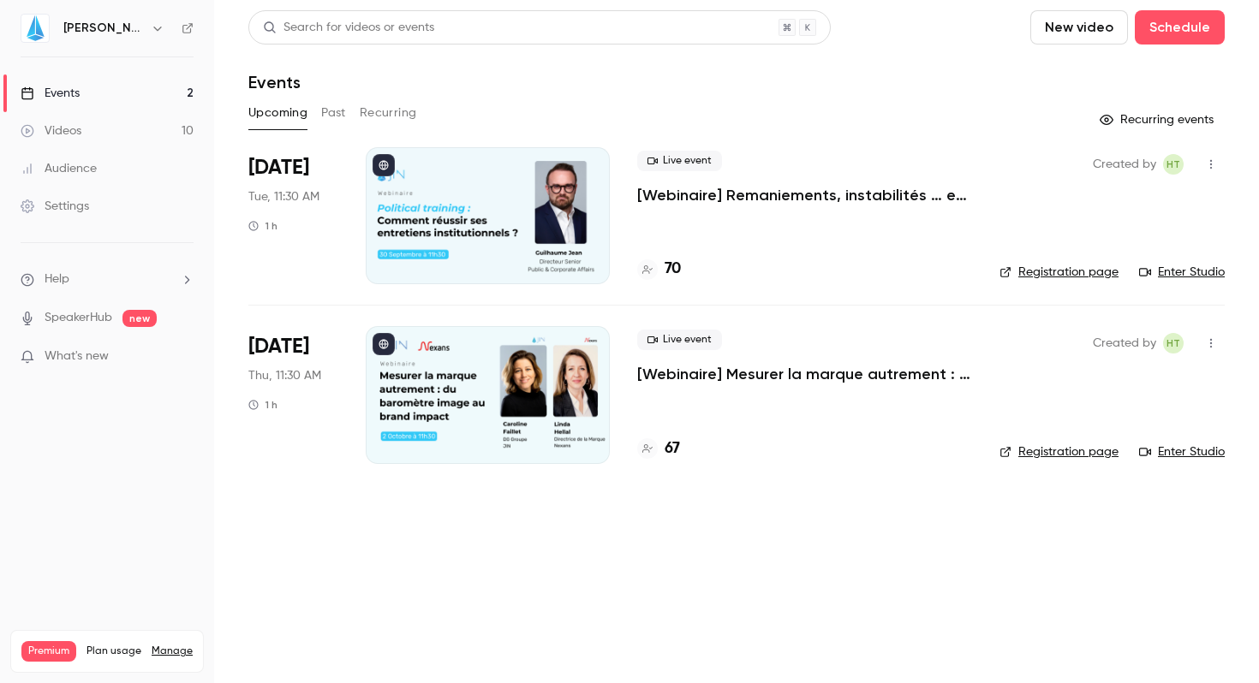
click at [1110, 122] on icon "button" at bounding box center [1107, 120] width 14 height 14
click at [1112, 119] on icon "button" at bounding box center [1107, 120] width 14 height 14
